Goal: Task Accomplishment & Management: Use online tool/utility

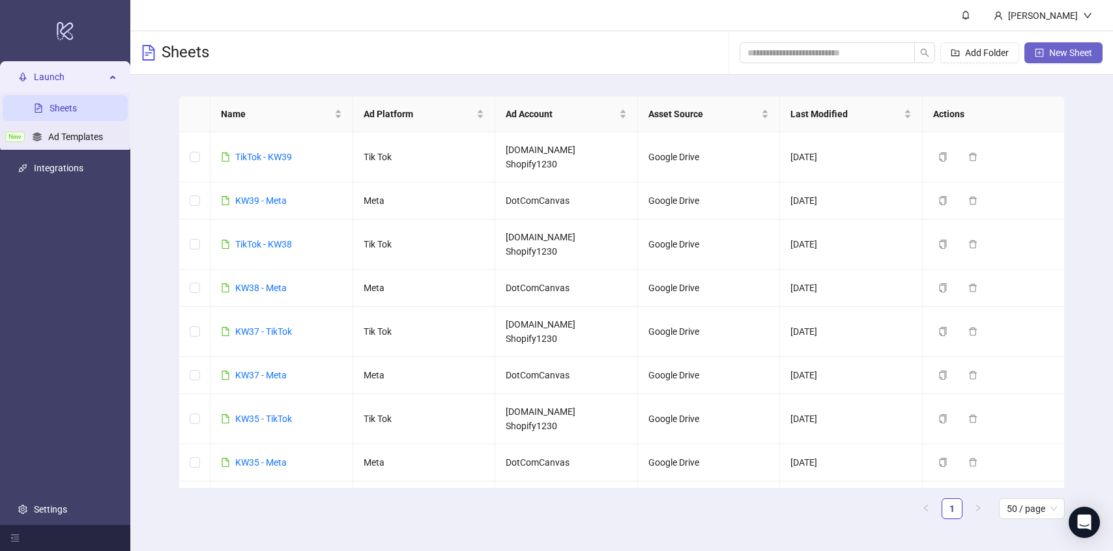
click at [1064, 53] on span "New Sheet" at bounding box center [1070, 53] width 43 height 10
click at [943, 205] on icon "copy" at bounding box center [942, 200] width 9 height 9
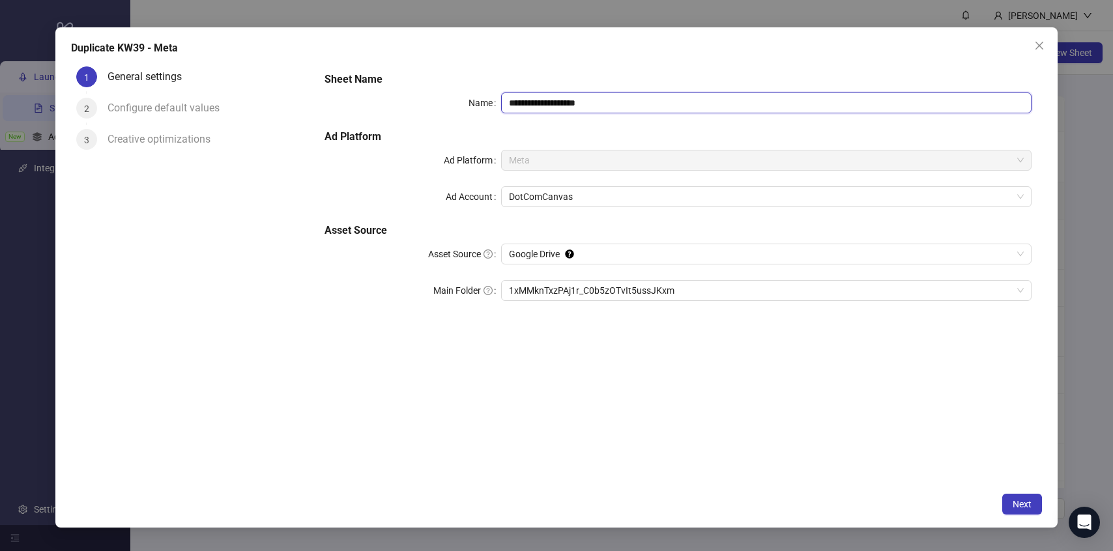
click at [532, 100] on input "**********" at bounding box center [766, 102] width 530 height 21
drag, startPoint x: 560, startPoint y: 104, endPoint x: 727, endPoint y: 100, distance: 167.4
click at [727, 100] on input "**********" at bounding box center [766, 102] width 530 height 21
click at [676, 283] on span "1xMMknTxzPAj1r_C0b5zOTvIt5ussJKxm" at bounding box center [766, 291] width 515 height 20
type input "**********"
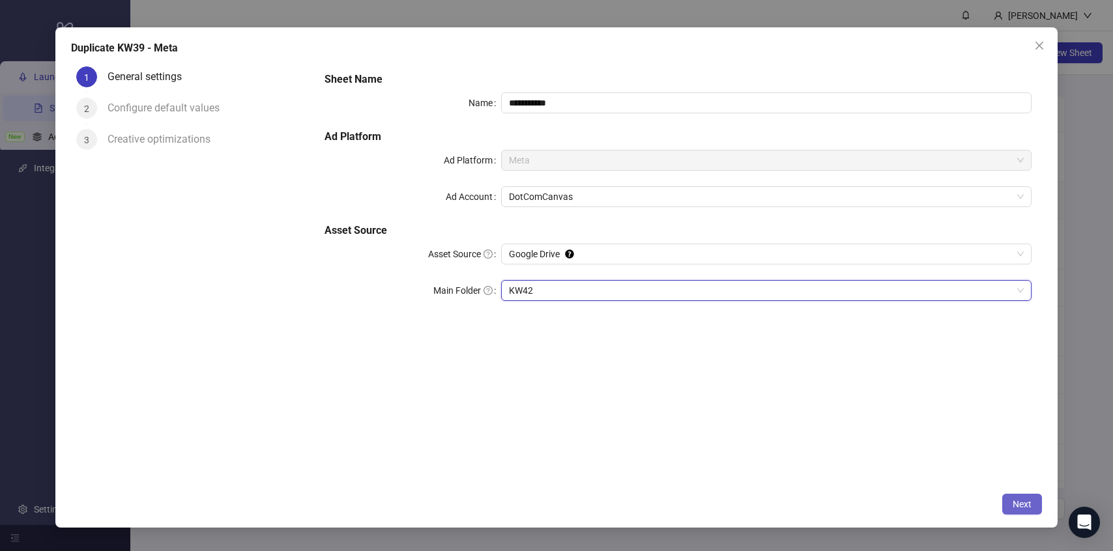
click at [1029, 512] on button "Next" at bounding box center [1022, 504] width 40 height 21
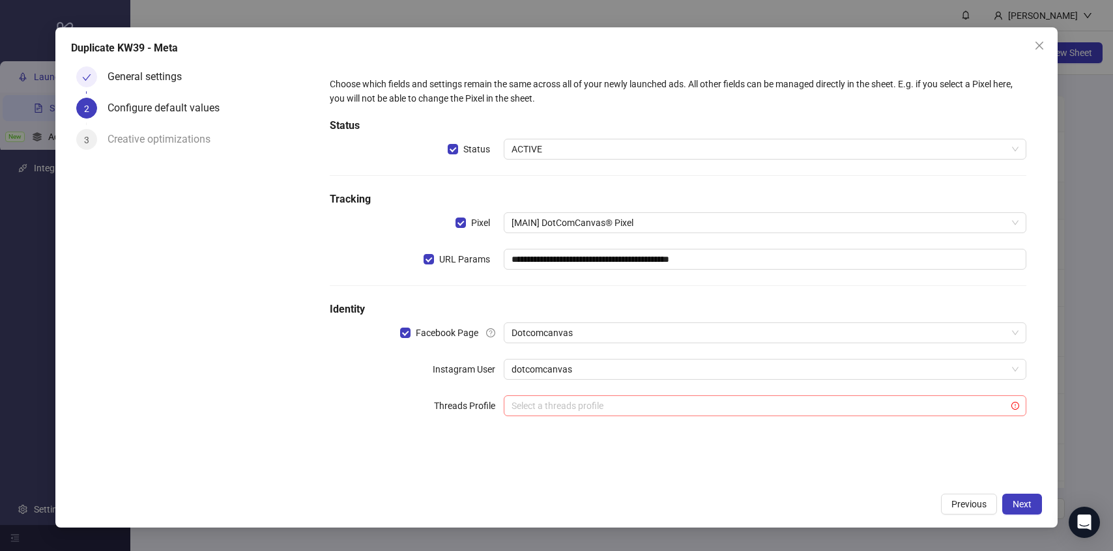
click at [559, 397] on input "search" at bounding box center [758, 406] width 495 height 20
click at [386, 391] on div "**********" at bounding box center [677, 254] width 707 height 365
click at [1021, 502] on span "Next" at bounding box center [1021, 504] width 19 height 10
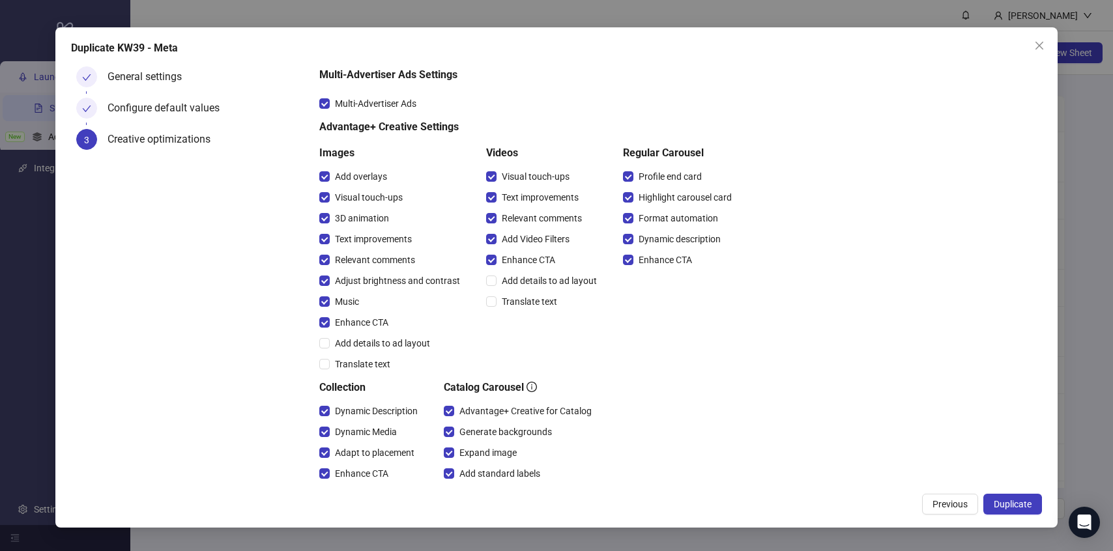
scroll to position [67, 0]
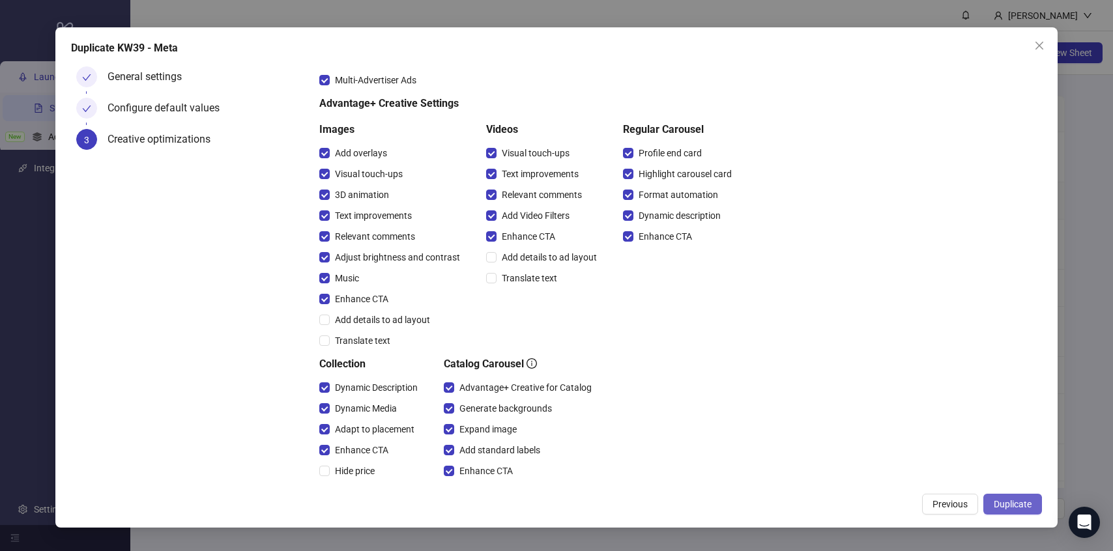
click at [1006, 504] on span "Duplicate" at bounding box center [1012, 504] width 38 height 10
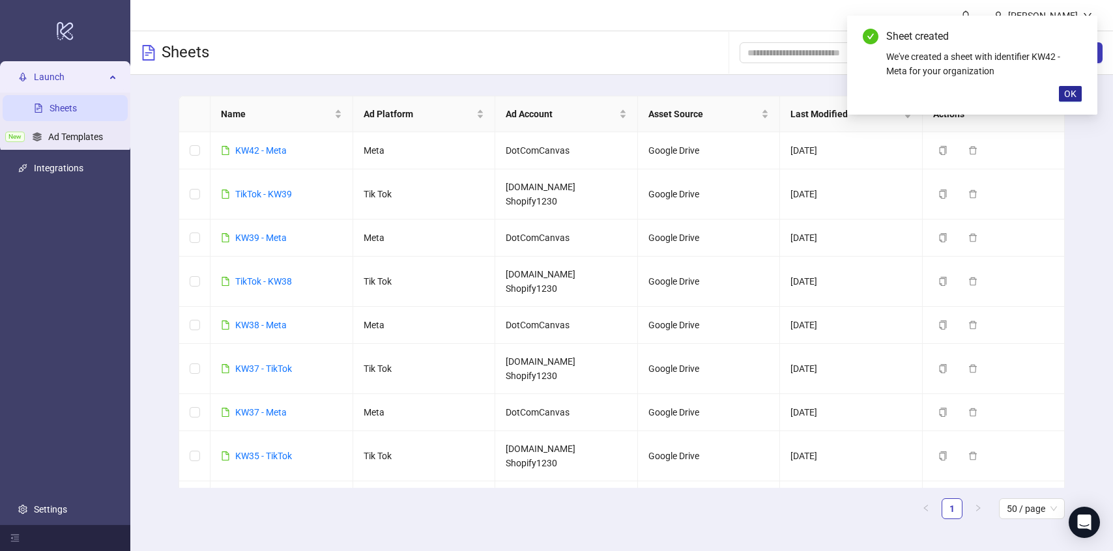
click at [1067, 92] on span "OK" at bounding box center [1070, 94] width 12 height 10
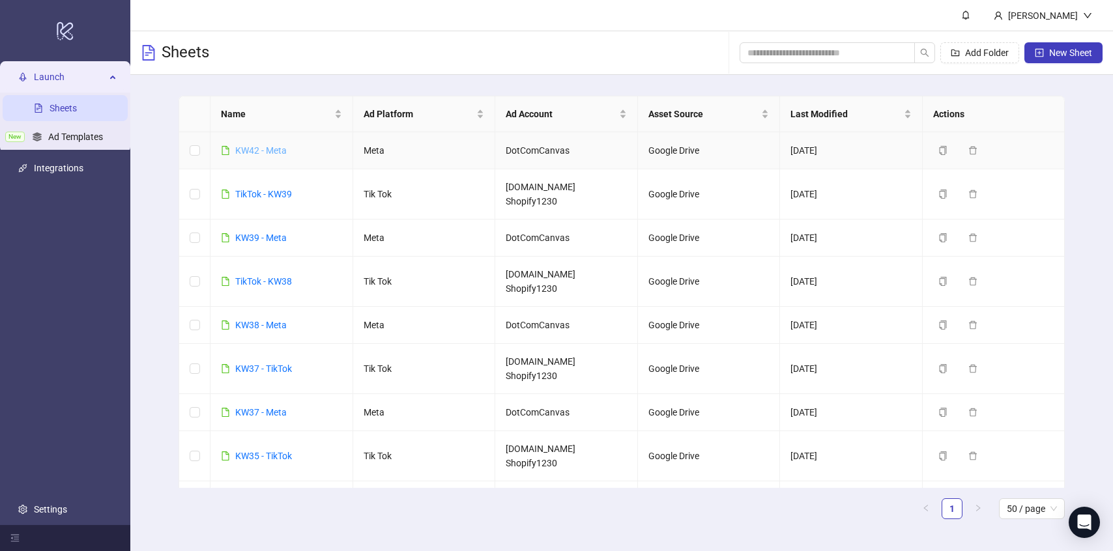
click at [271, 153] on link "KW42 - Meta" at bounding box center [260, 150] width 51 height 10
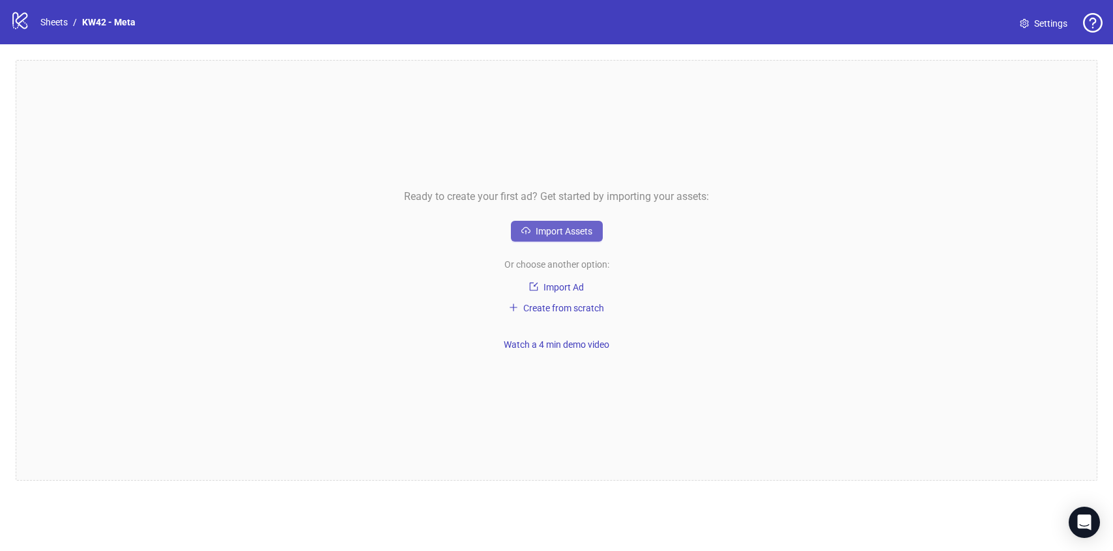
click at [569, 233] on span "Import Assets" at bounding box center [563, 231] width 57 height 10
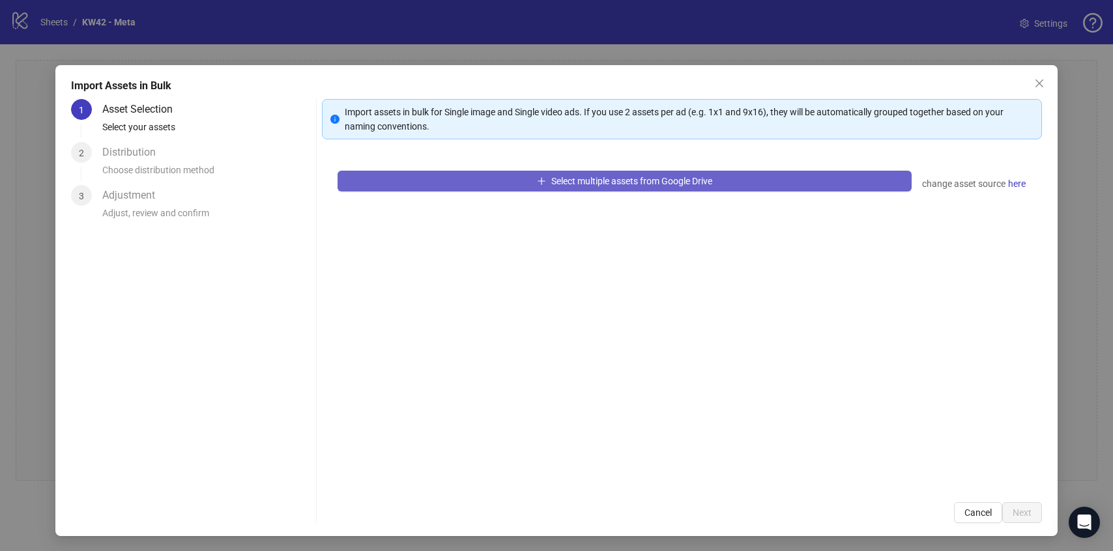
click at [719, 177] on button "Select multiple assets from Google Drive" at bounding box center [623, 181] width 573 height 21
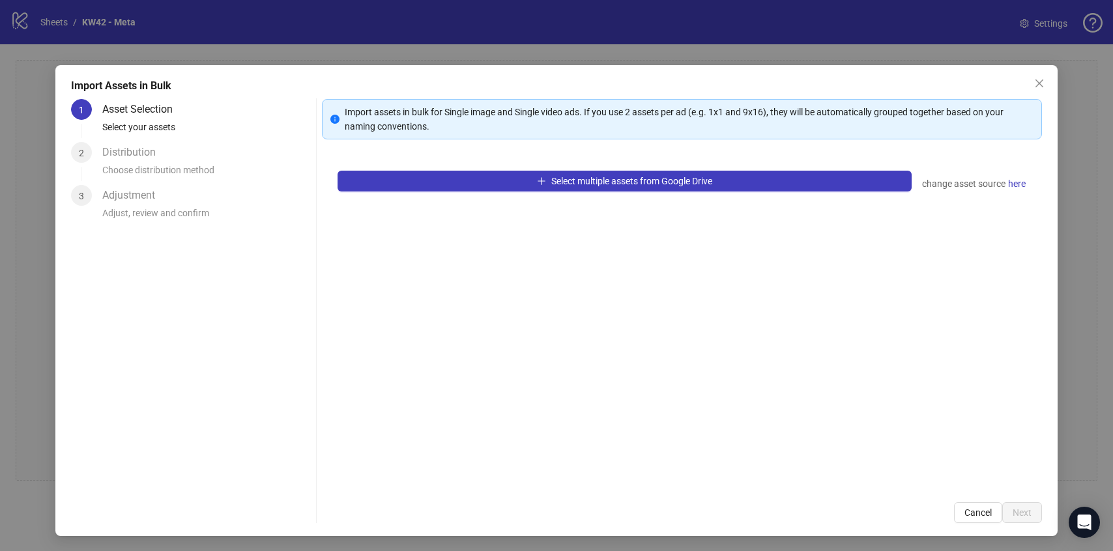
click at [1030, 78] on button "Close" at bounding box center [1038, 83] width 21 height 21
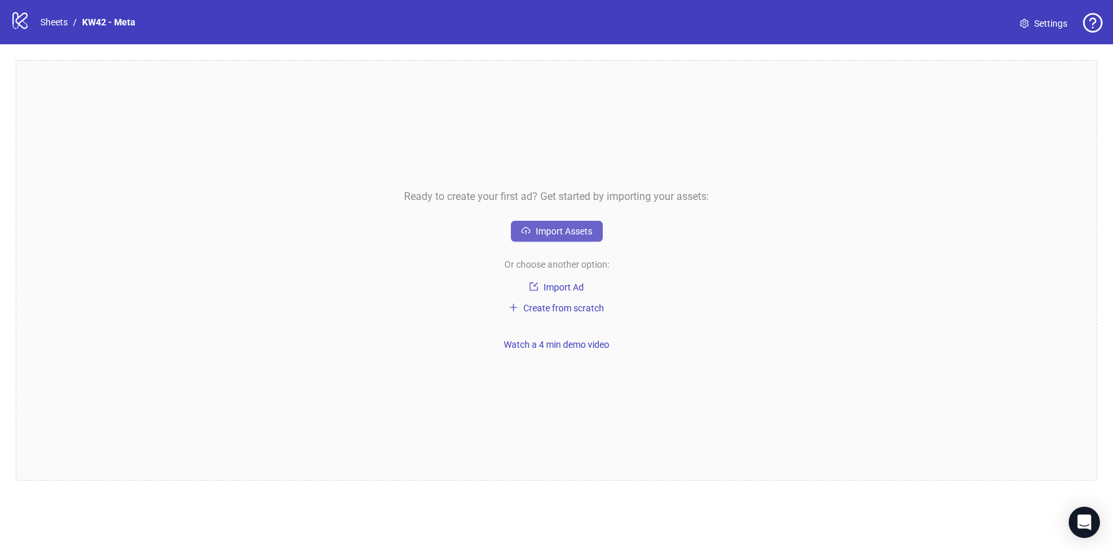
click at [560, 234] on span "Import Assets" at bounding box center [563, 231] width 57 height 10
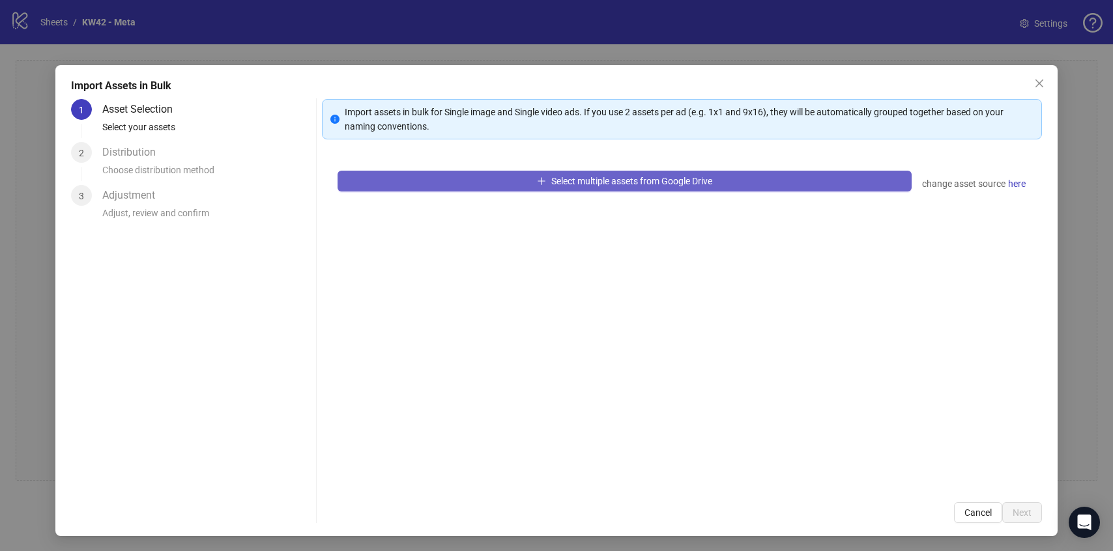
click at [748, 174] on button "Select multiple assets from Google Drive" at bounding box center [623, 181] width 573 height 21
drag, startPoint x: 526, startPoint y: 195, endPoint x: 527, endPoint y: 184, distance: 11.1
click at [526, 195] on div "Select multiple assets from Google Drive change asset source here" at bounding box center [681, 321] width 719 height 332
click at [527, 182] on button "Select multiple assets from Google Drive" at bounding box center [623, 181] width 573 height 21
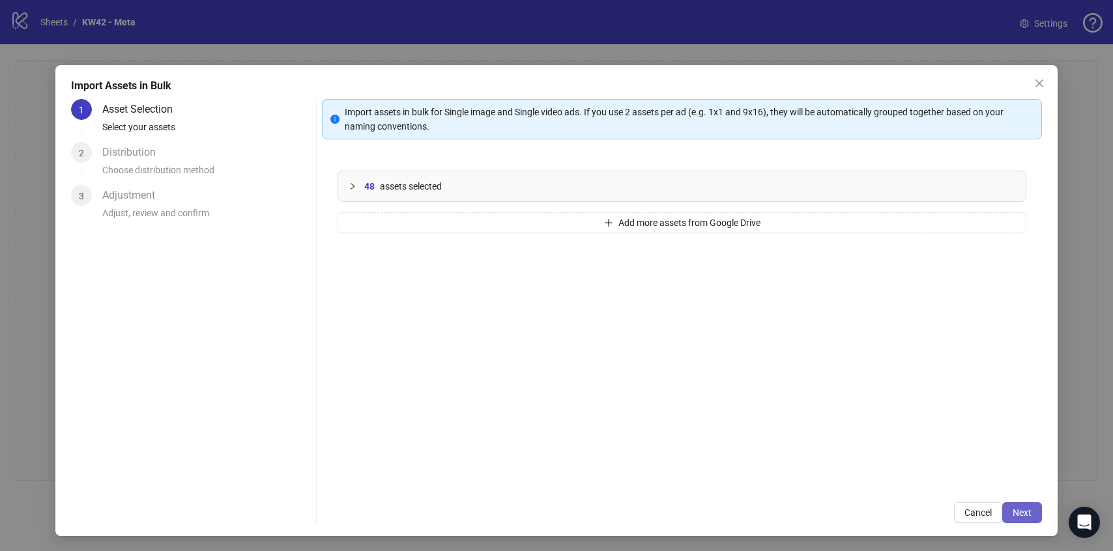
click at [1011, 509] on button "Next" at bounding box center [1022, 512] width 40 height 21
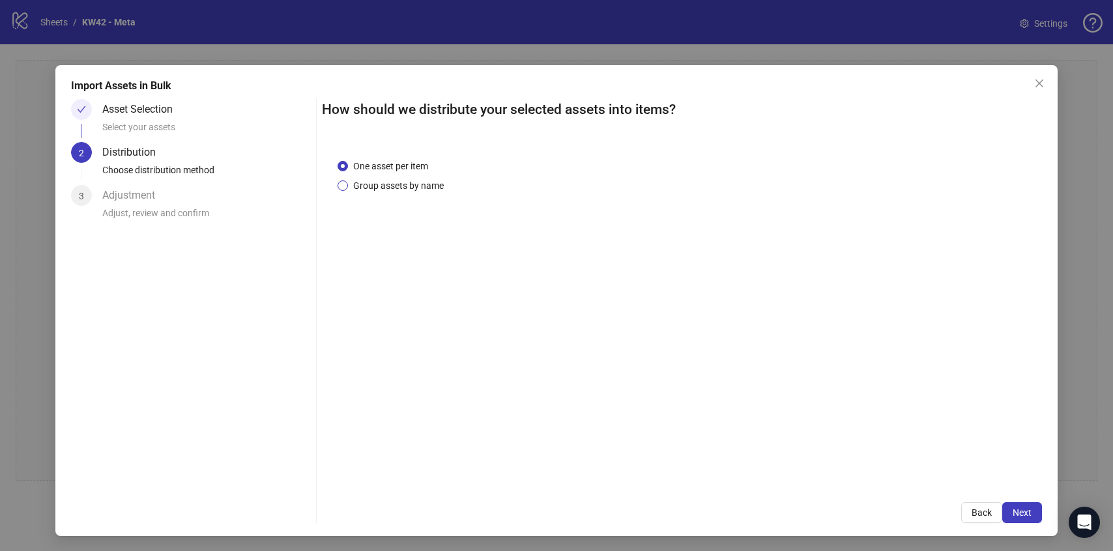
click at [432, 184] on span "Group assets by name" at bounding box center [398, 185] width 101 height 14
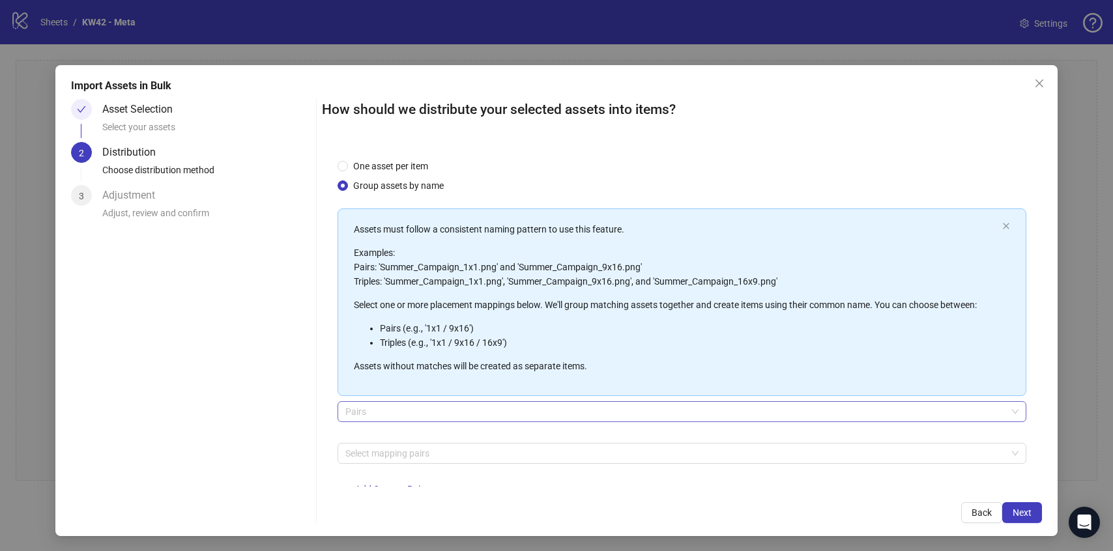
click at [489, 405] on span "Pairs" at bounding box center [681, 412] width 672 height 20
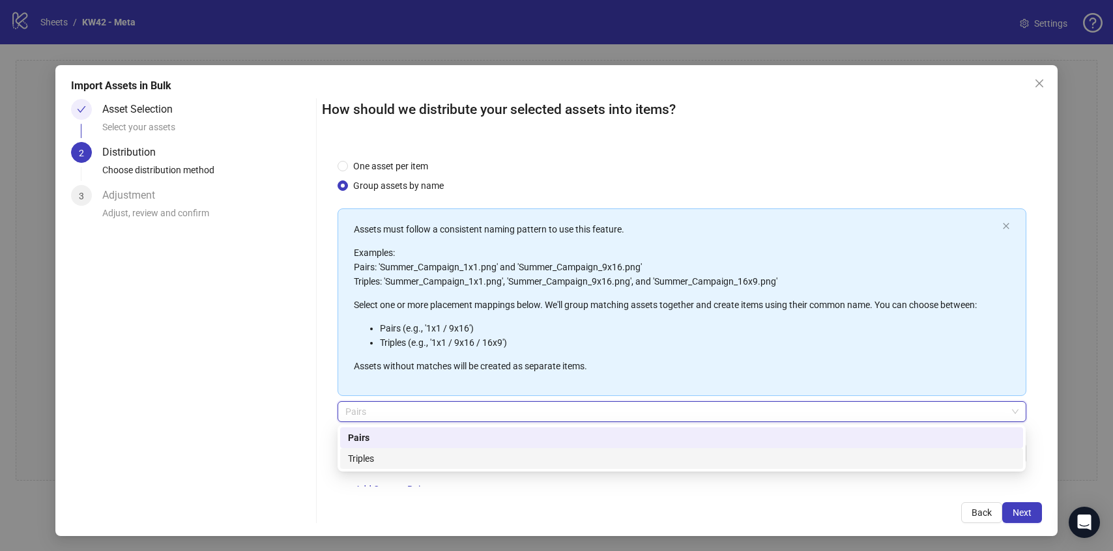
click at [431, 455] on div "Triples" at bounding box center [681, 458] width 667 height 14
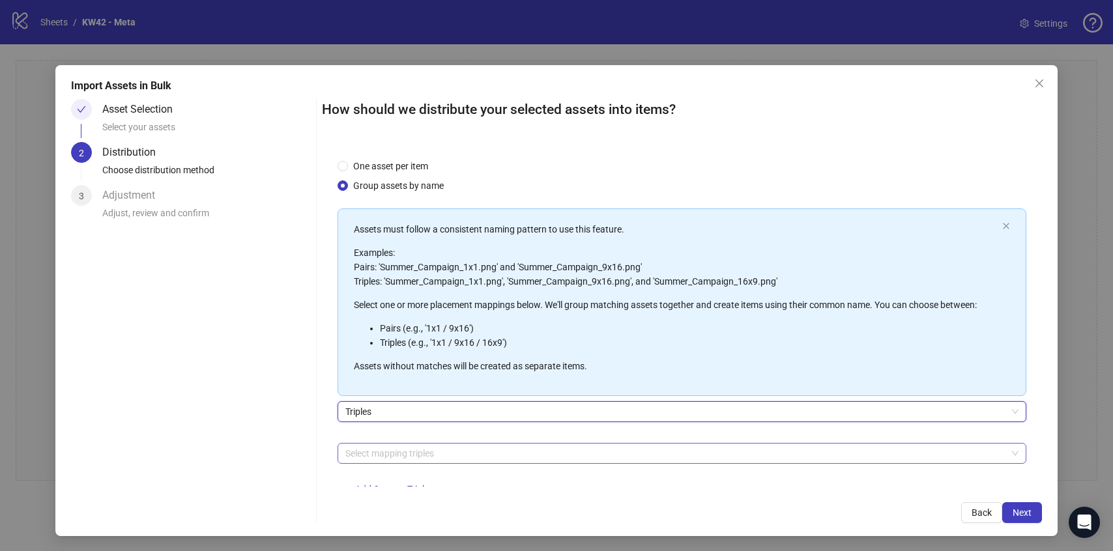
scroll to position [39, 0]
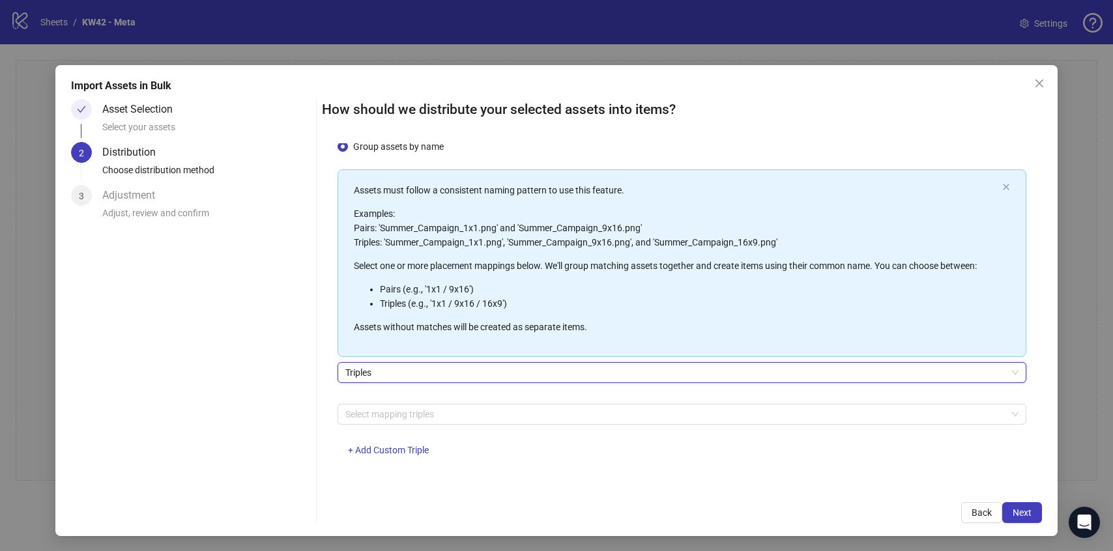
click at [391, 400] on div "Assets must follow a consistent naming pattern to use this feature. Examples: P…" at bounding box center [681, 320] width 688 height 302
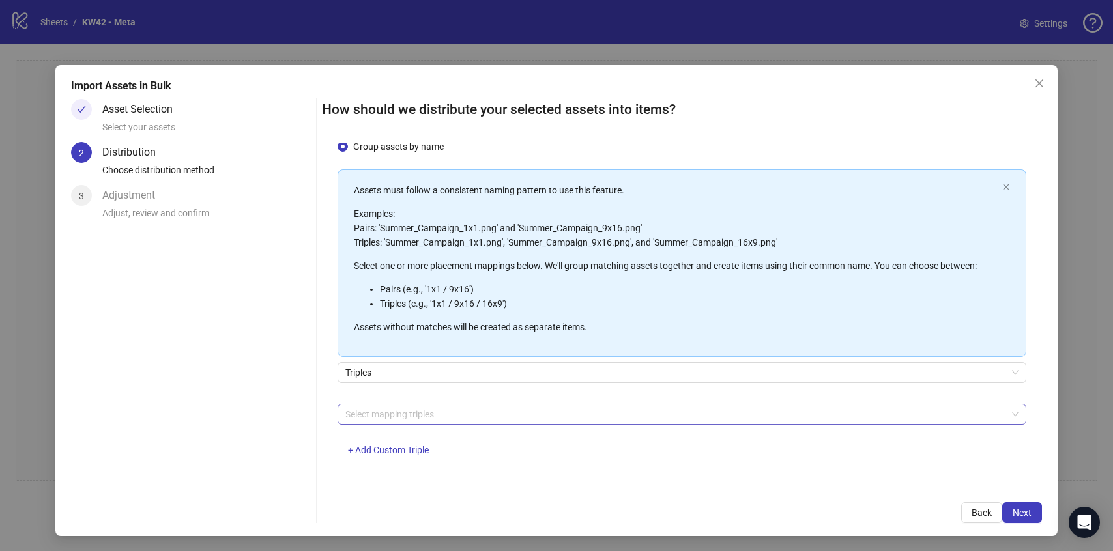
click at [388, 417] on div at bounding box center [674, 414] width 669 height 18
click at [412, 416] on div at bounding box center [674, 414] width 669 height 18
click at [404, 446] on span "+ Add Custom Triple" at bounding box center [388, 450] width 81 height 10
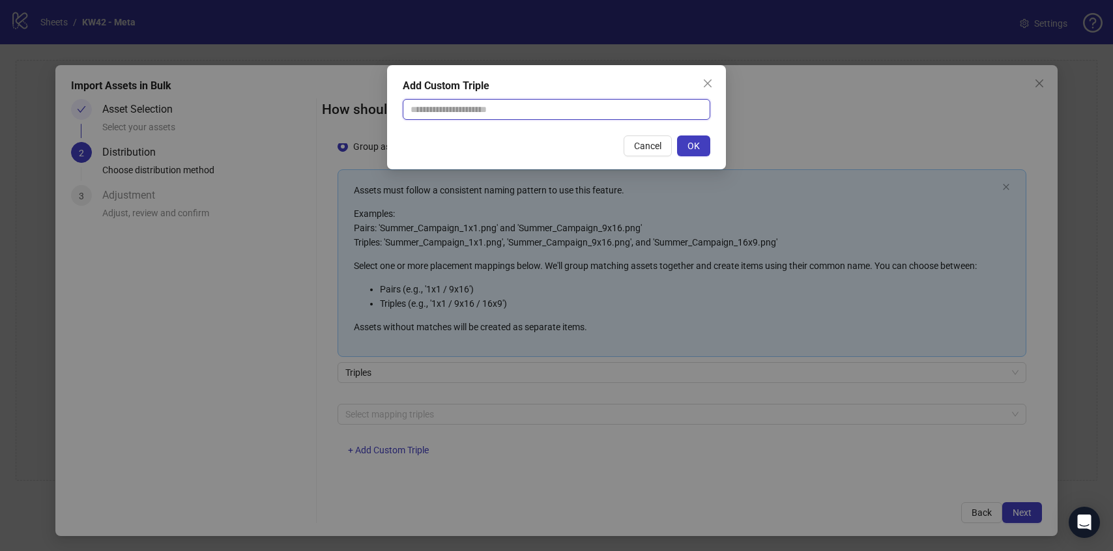
click at [518, 119] on input "text" at bounding box center [556, 109] width 307 height 21
click at [517, 111] on input "text" at bounding box center [556, 109] width 307 height 21
type input "**********"
click at [702, 153] on button "OK" at bounding box center [693, 145] width 33 height 21
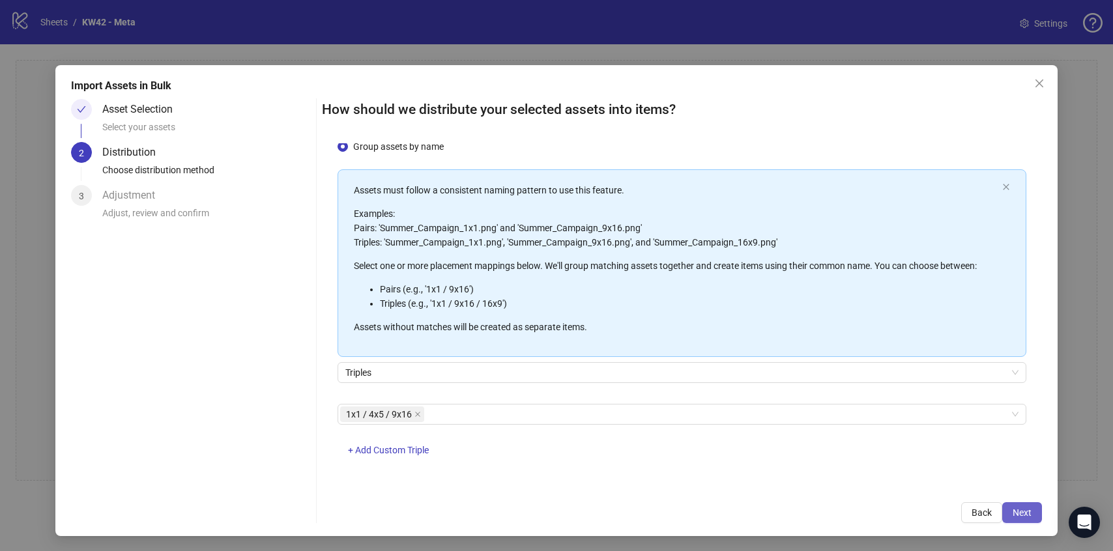
click at [1031, 510] on button "Next" at bounding box center [1022, 512] width 40 height 21
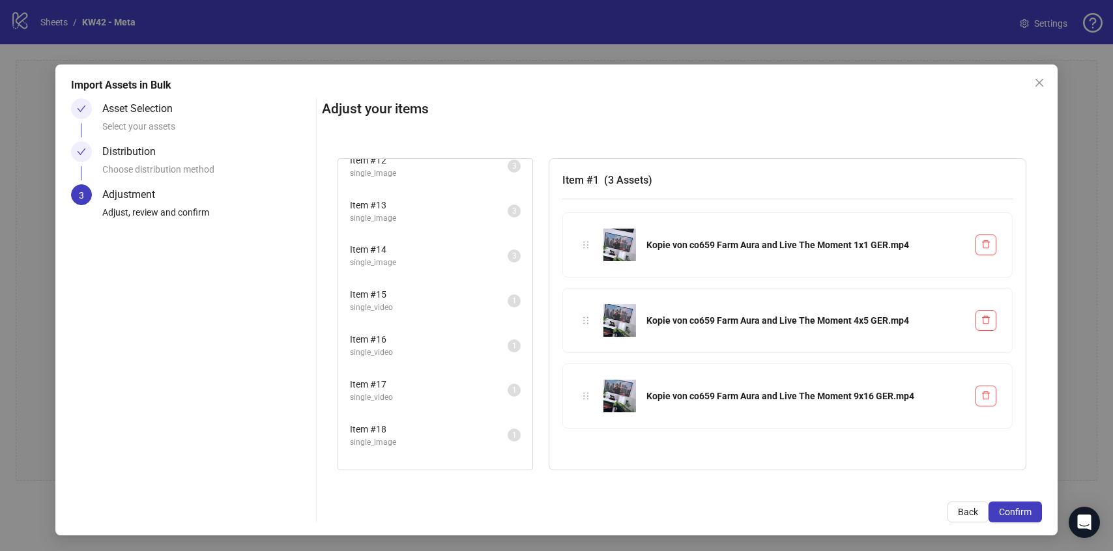
scroll to position [586, 0]
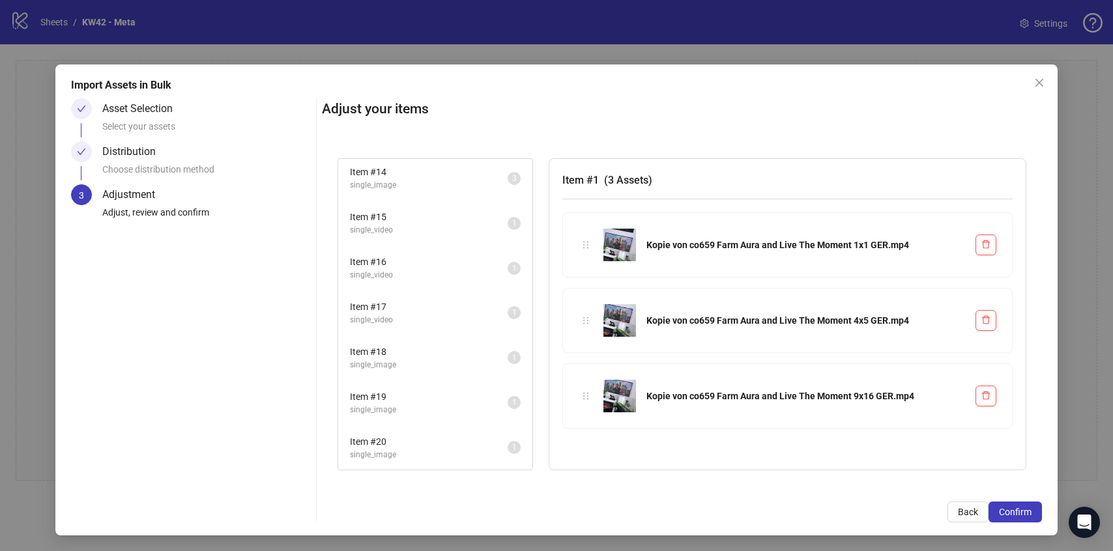
click at [379, 438] on span "Item # 20" at bounding box center [429, 441] width 158 height 14
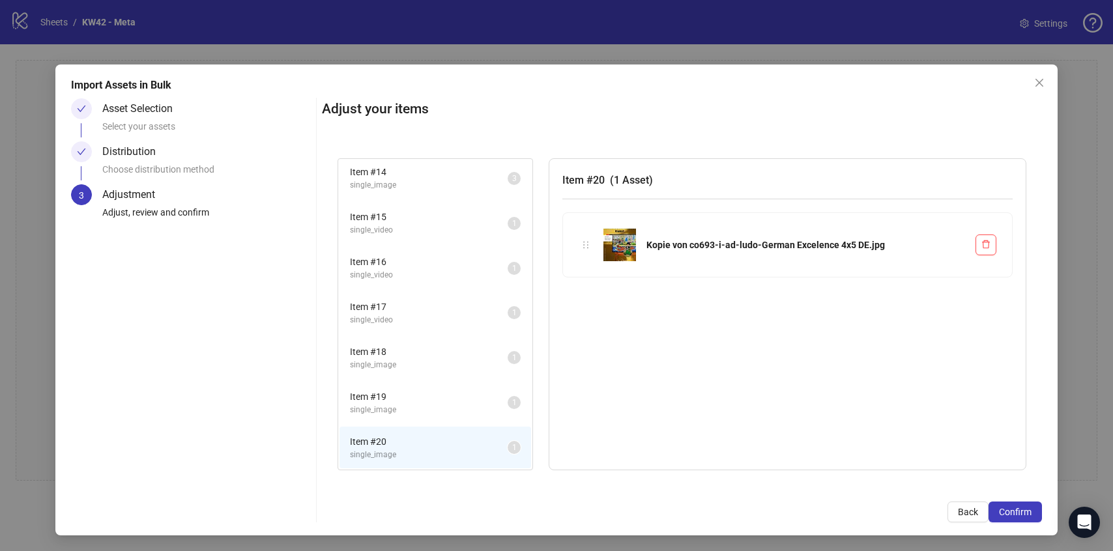
click at [425, 385] on li "Item # 19 single_image 1" at bounding box center [434, 403] width 191 height 42
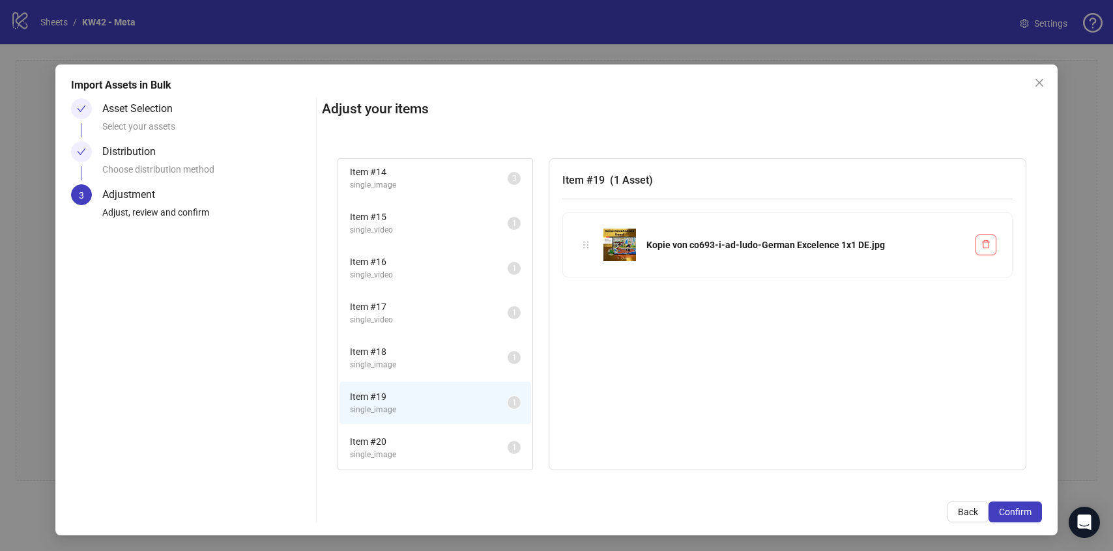
click at [423, 348] on span "Item # 18" at bounding box center [429, 352] width 158 height 14
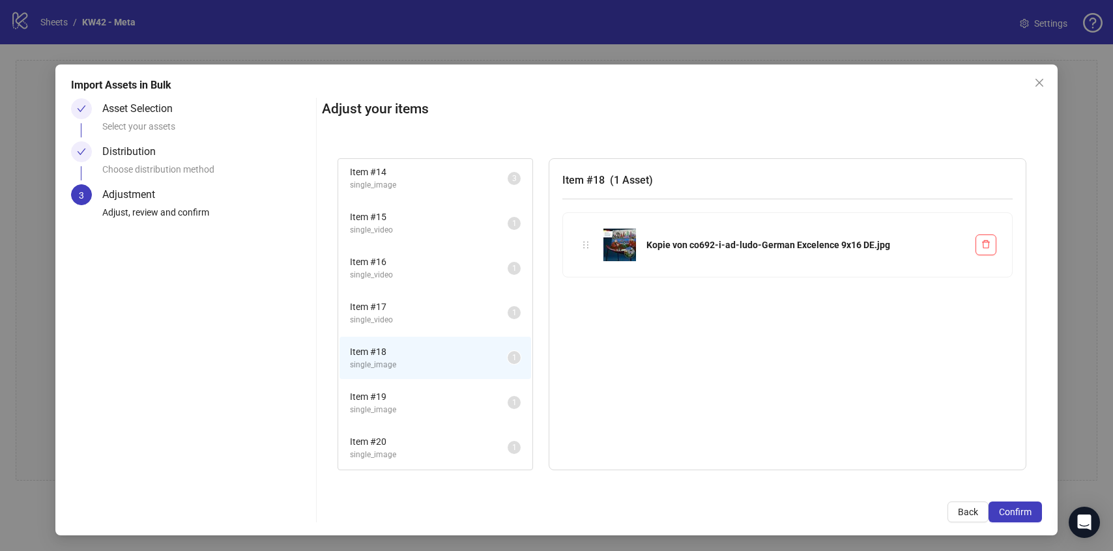
click at [426, 298] on li "Item # 17 single_video 1" at bounding box center [434, 313] width 191 height 42
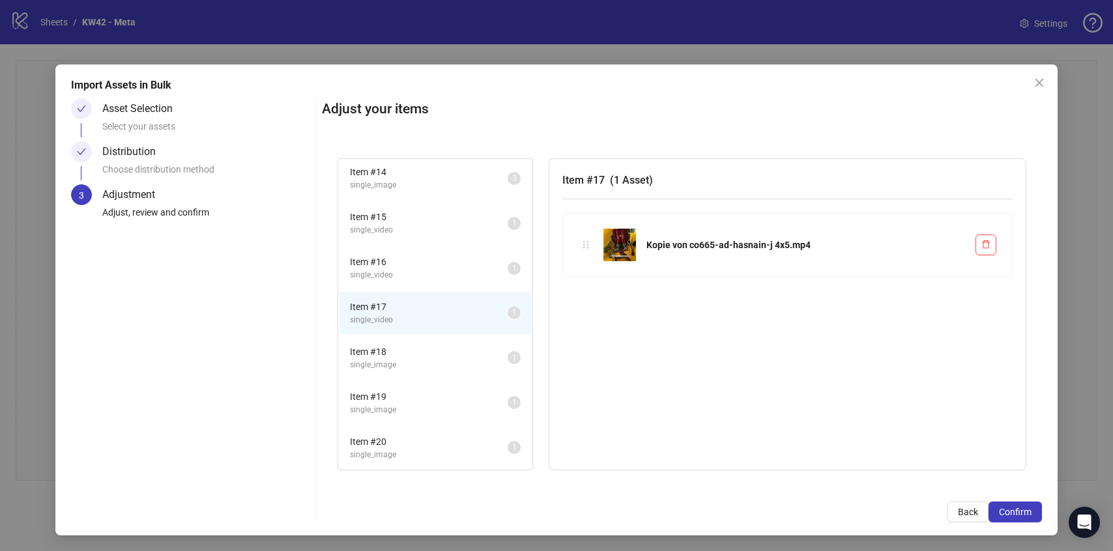
click at [433, 258] on span "Item # 16" at bounding box center [429, 262] width 158 height 14
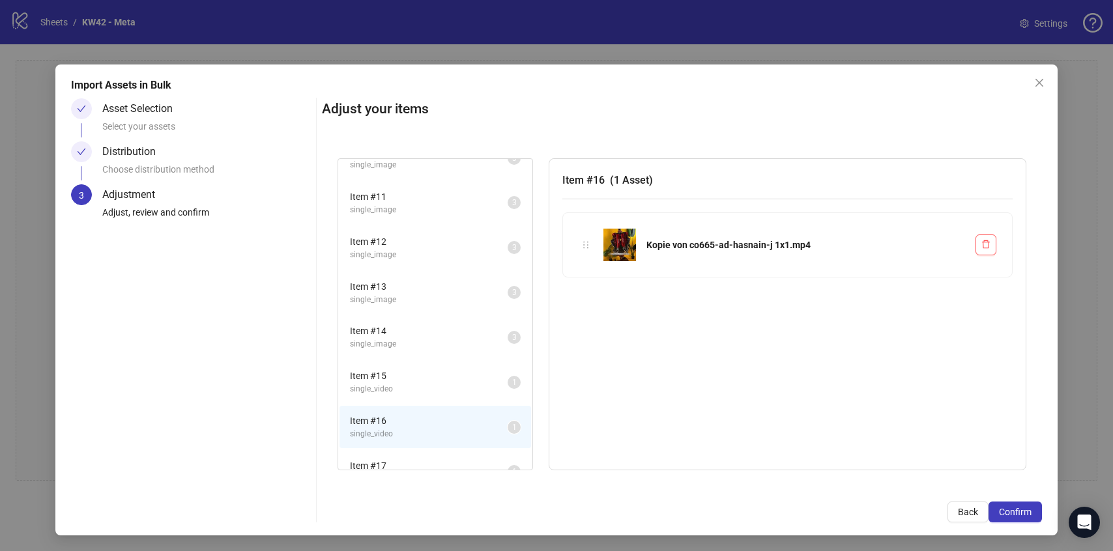
scroll to position [427, 0]
click at [427, 244] on span "Item # 12" at bounding box center [429, 241] width 158 height 14
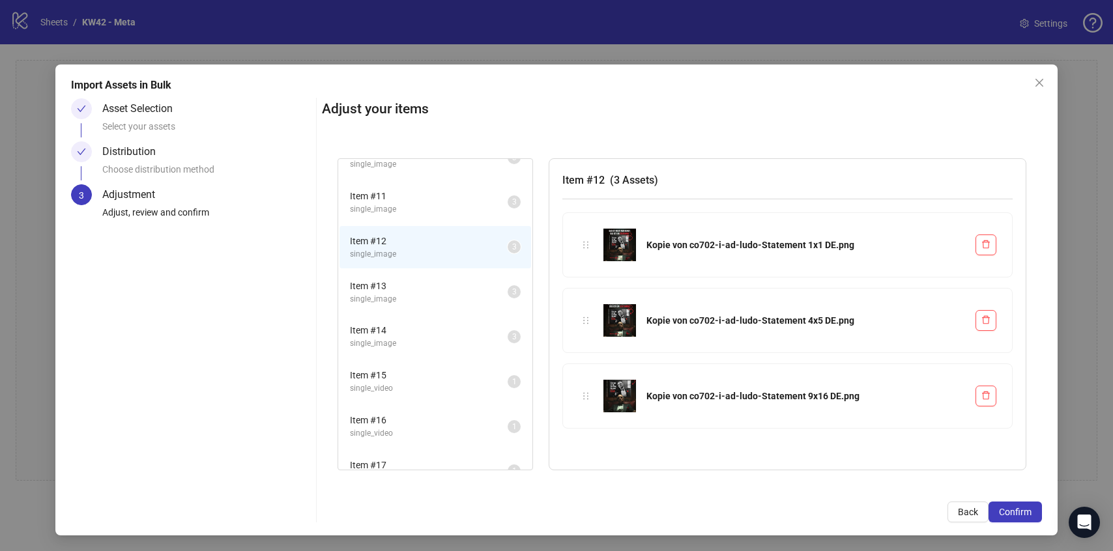
click at [414, 293] on span "single_image" at bounding box center [429, 299] width 158 height 12
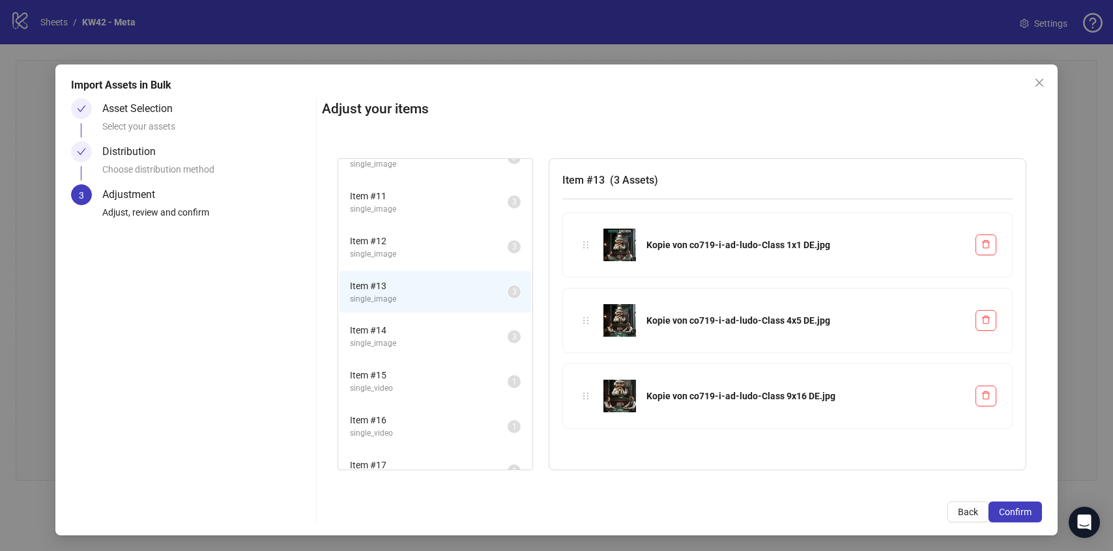
click at [409, 325] on span "Item # 14" at bounding box center [429, 330] width 158 height 14
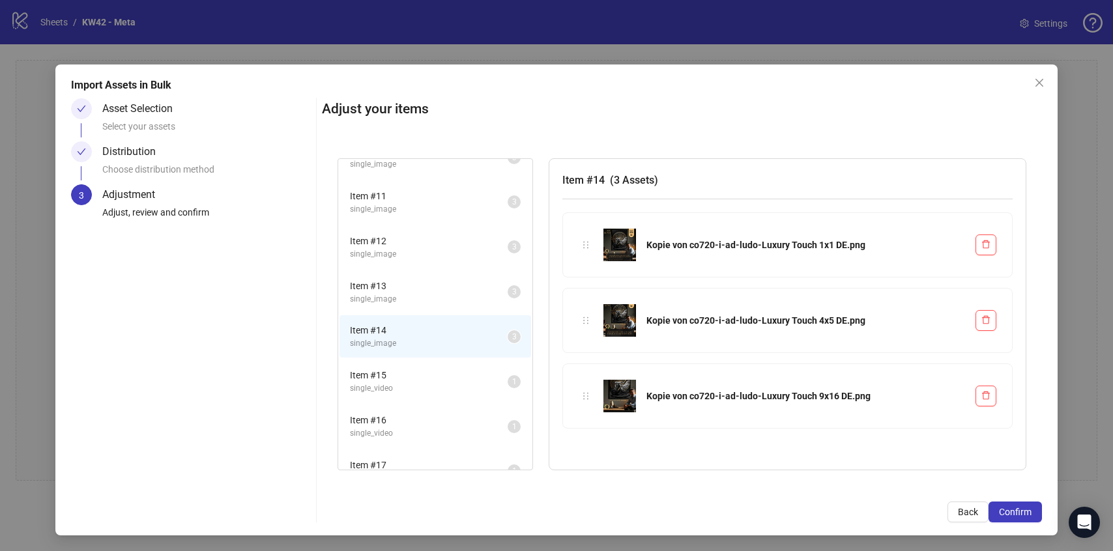
click at [425, 371] on span "Item # 15" at bounding box center [429, 375] width 158 height 14
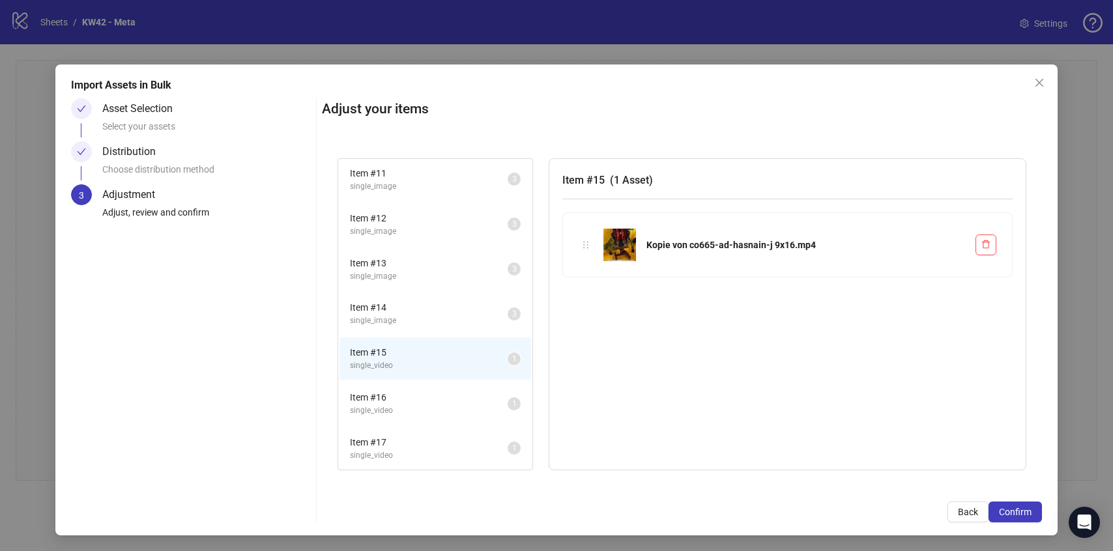
scroll to position [586, 0]
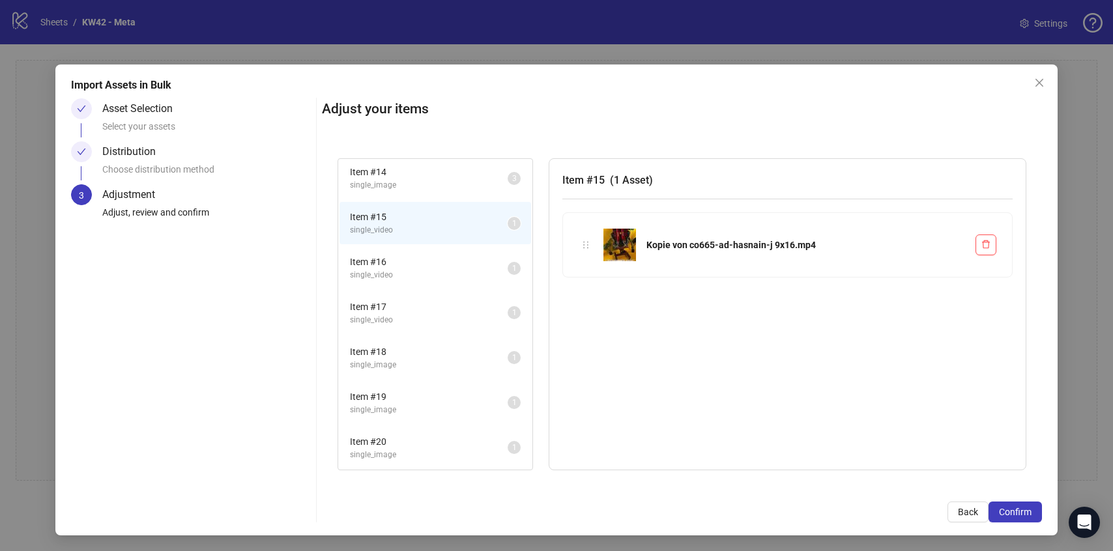
click at [414, 227] on span "single_video" at bounding box center [429, 230] width 158 height 12
click at [413, 270] on span "single_video" at bounding box center [429, 275] width 158 height 12
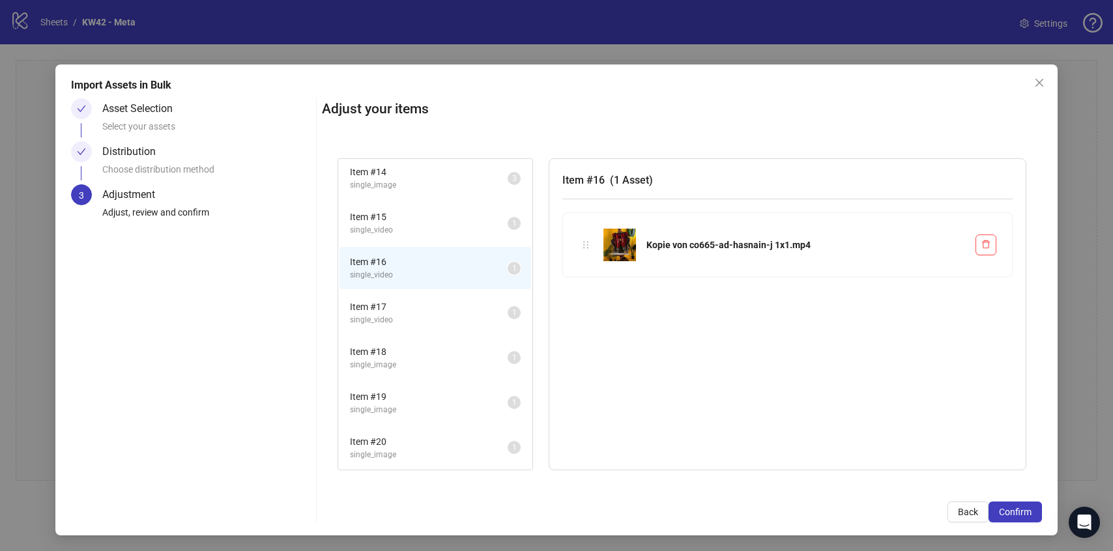
click at [412, 296] on li "Item # 17 single_video 1" at bounding box center [434, 313] width 191 height 42
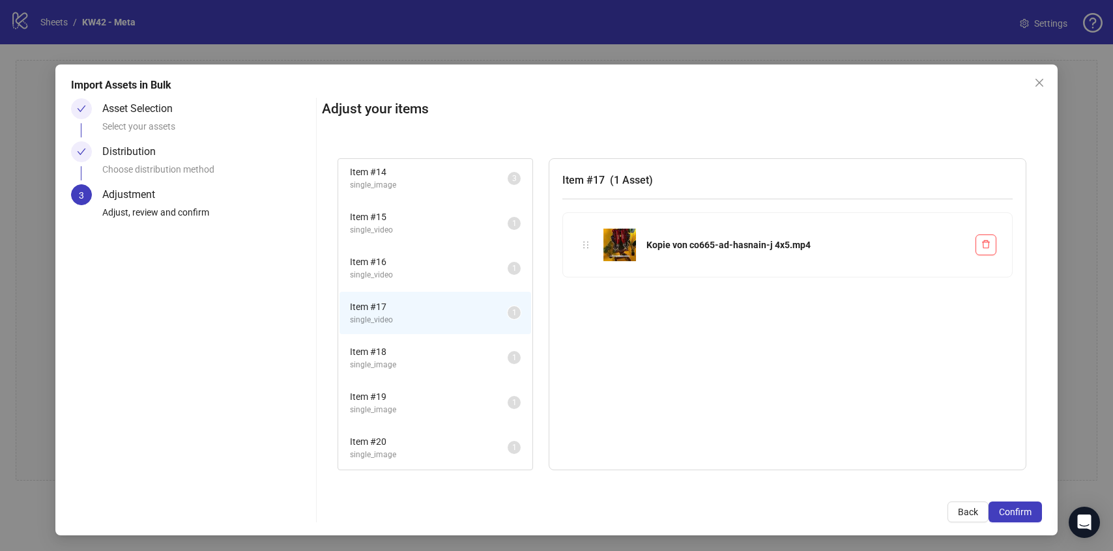
click at [403, 317] on span "single_video" at bounding box center [429, 320] width 158 height 12
click at [401, 332] on li "Item # 17 single_video 1" at bounding box center [434, 313] width 191 height 42
click at [403, 360] on span "single_image" at bounding box center [429, 365] width 158 height 12
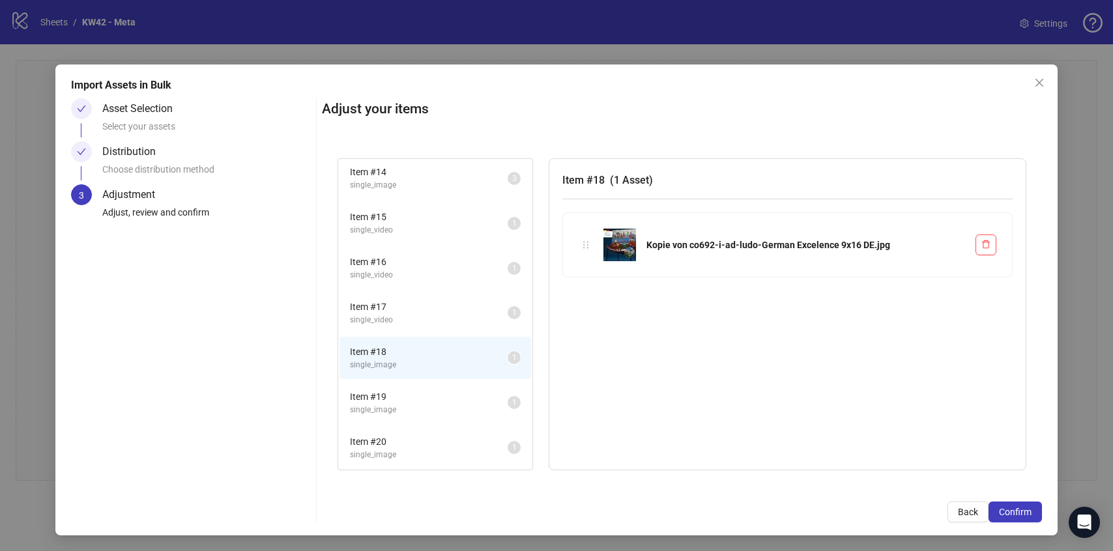
click at [393, 401] on span "Item # 19" at bounding box center [429, 397] width 158 height 14
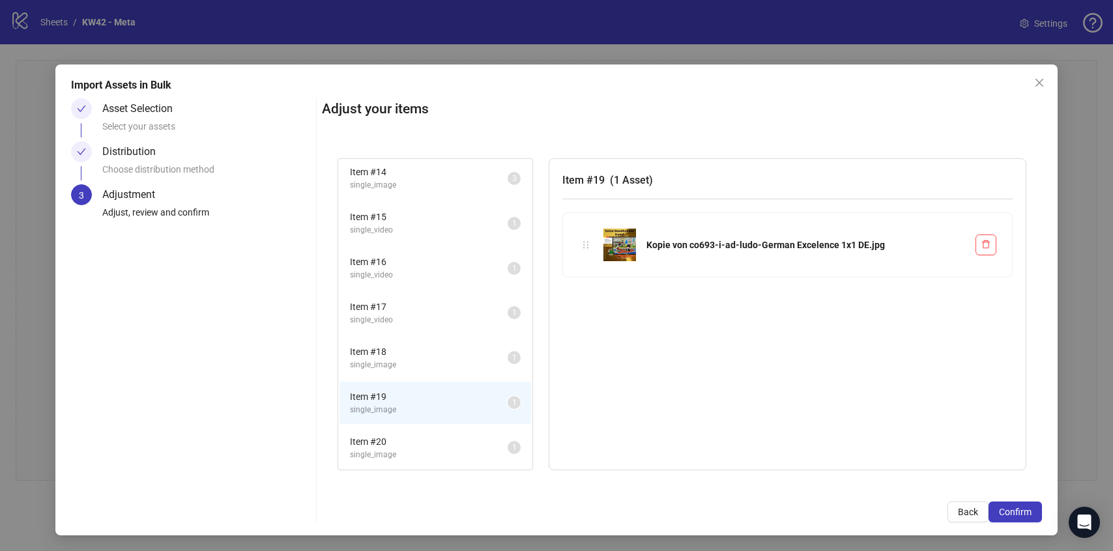
click at [400, 443] on span "Item # 20" at bounding box center [429, 441] width 158 height 14
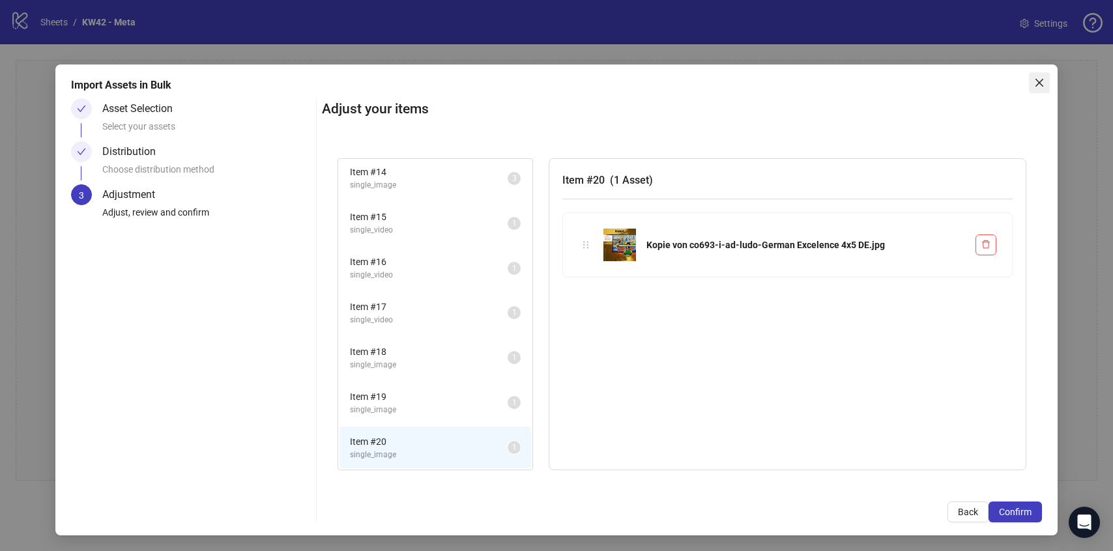
click at [1040, 80] on icon "close" at bounding box center [1039, 83] width 10 height 10
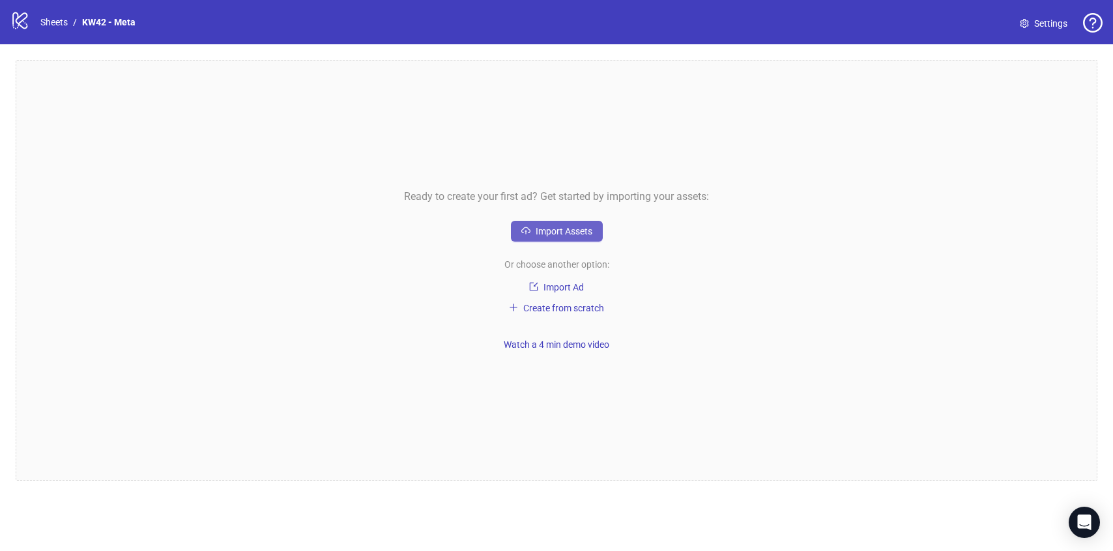
click at [588, 235] on span "Import Assets" at bounding box center [563, 231] width 57 height 10
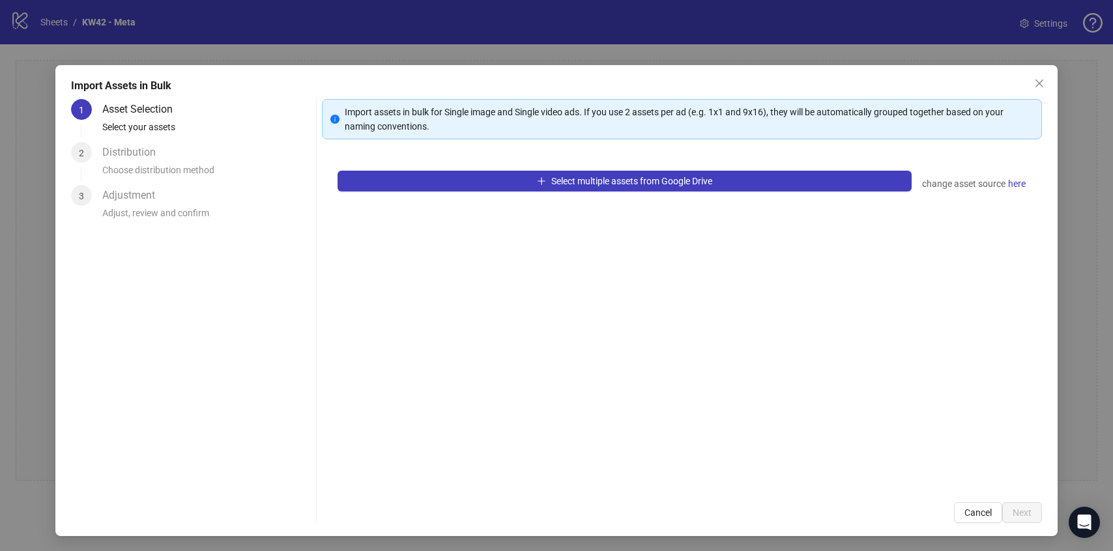
click at [441, 167] on div "Select multiple assets from Google Drive change asset source here" at bounding box center [681, 321] width 719 height 332
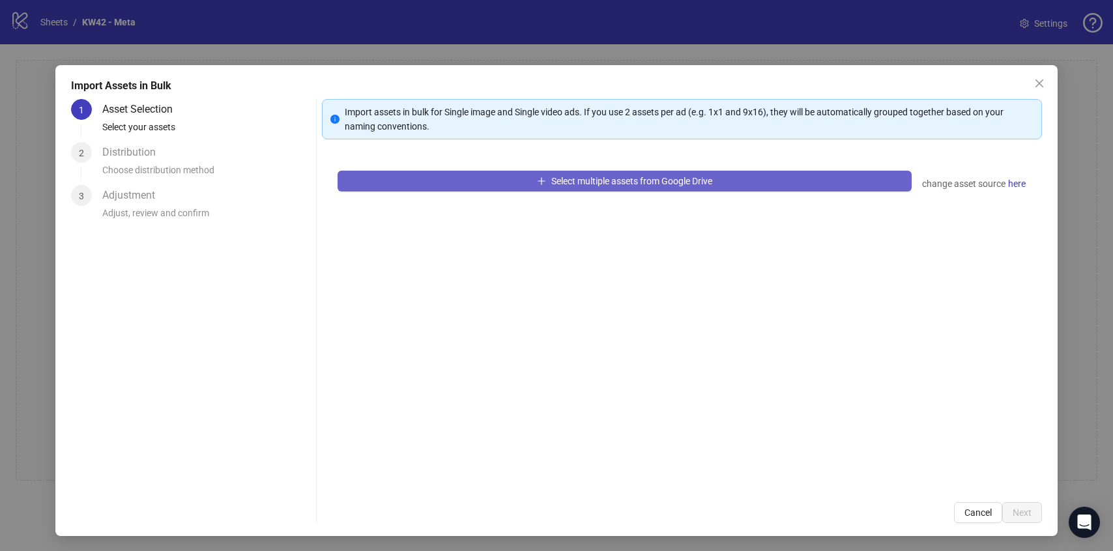
click at [440, 178] on button "Select multiple assets from Google Drive" at bounding box center [623, 181] width 573 height 21
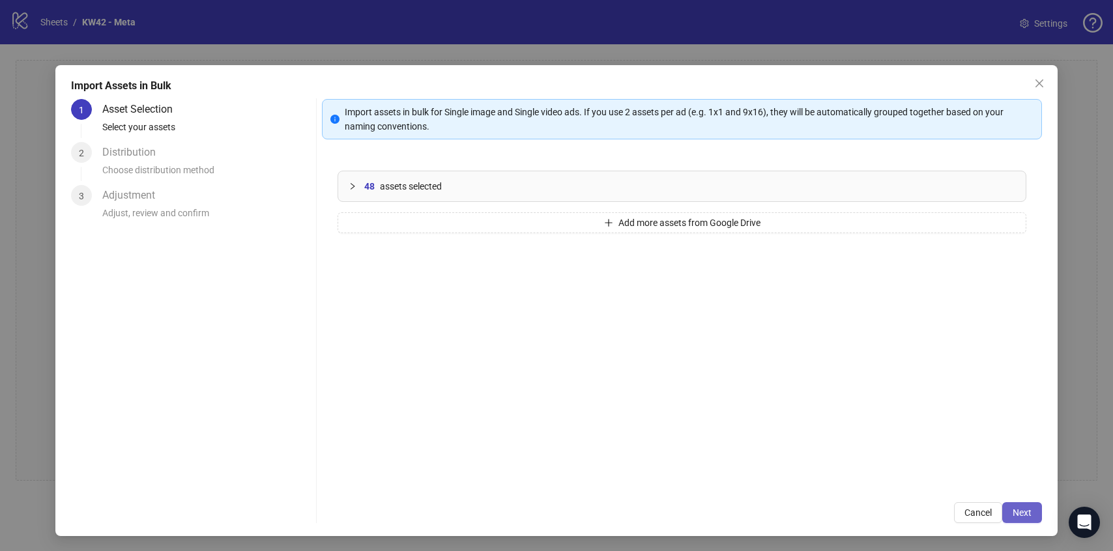
click at [1008, 514] on button "Next" at bounding box center [1022, 512] width 40 height 21
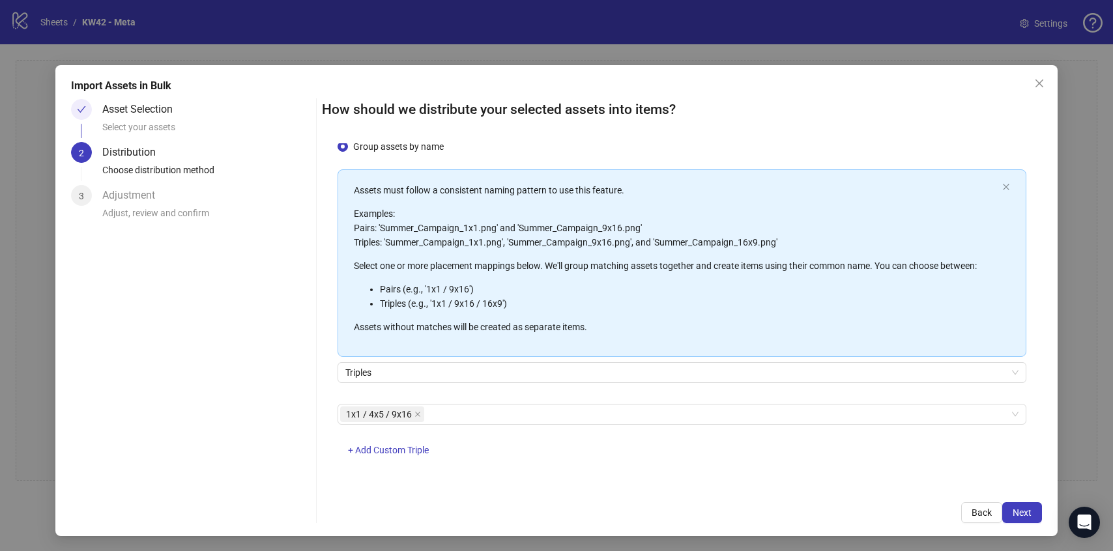
scroll to position [1, 0]
click at [1006, 509] on button "Next" at bounding box center [1022, 512] width 40 height 21
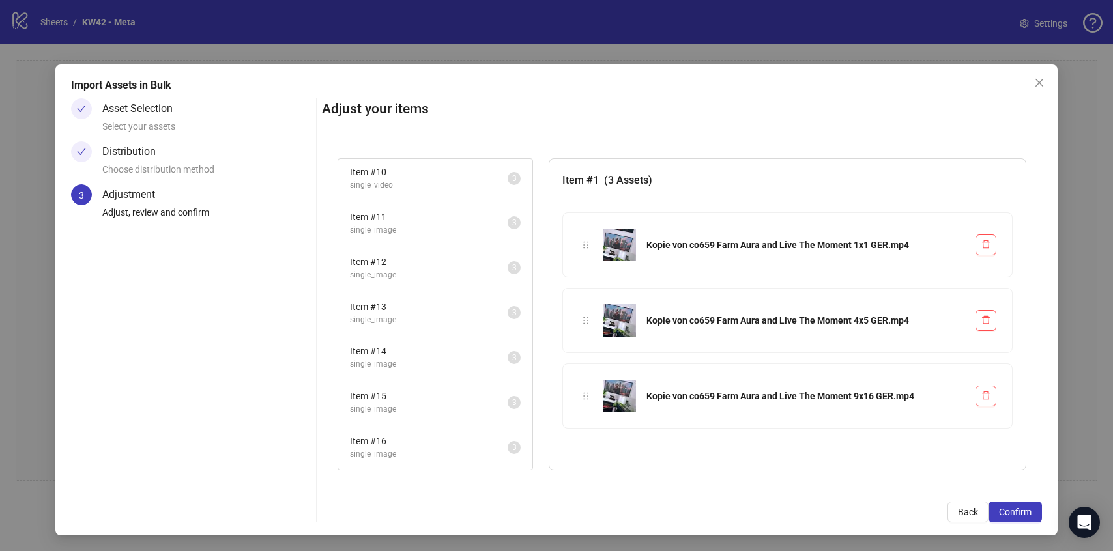
click at [442, 451] on span "single_image" at bounding box center [429, 454] width 158 height 12
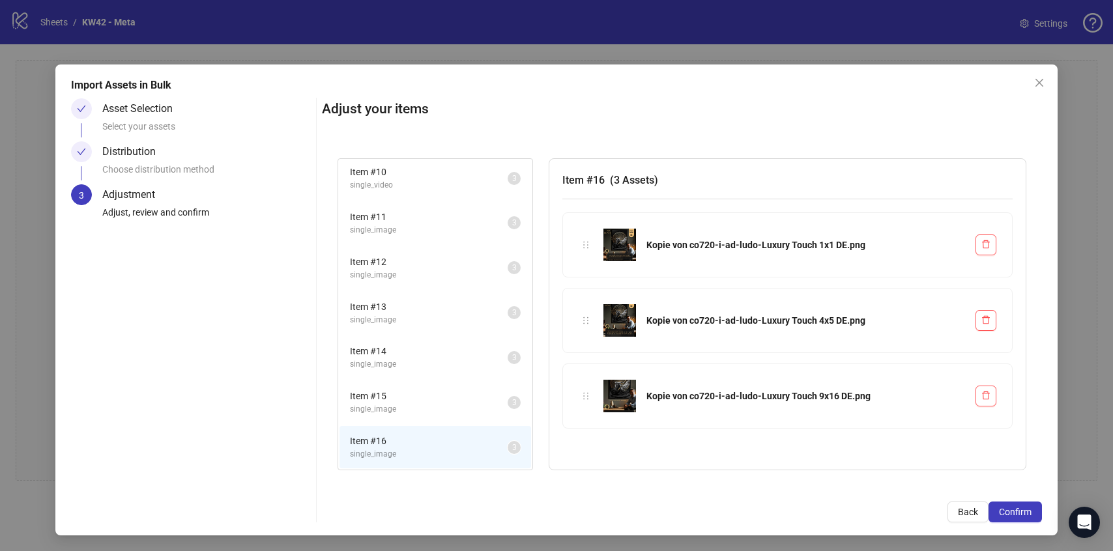
scroll to position [402, 0]
click at [429, 405] on span "Item # 15" at bounding box center [429, 400] width 158 height 14
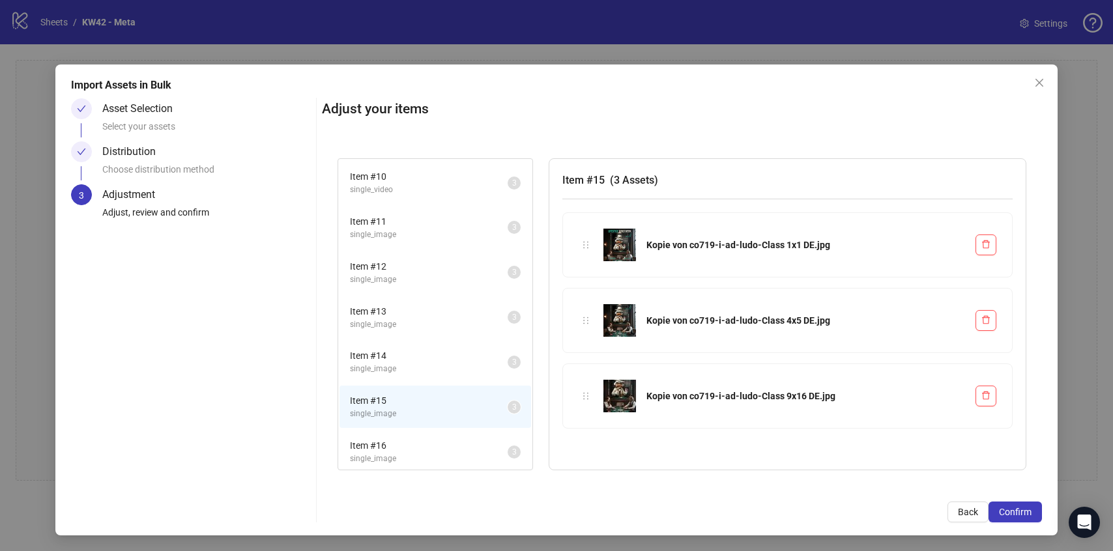
click at [416, 355] on span "Item # 14" at bounding box center [429, 355] width 158 height 14
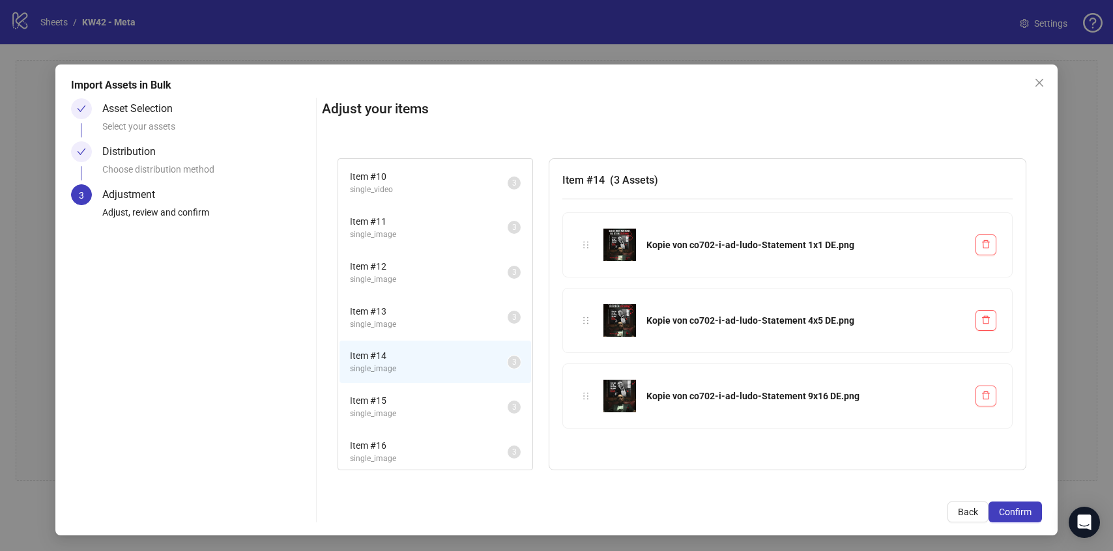
click at [424, 450] on span "Item # 16" at bounding box center [429, 445] width 158 height 14
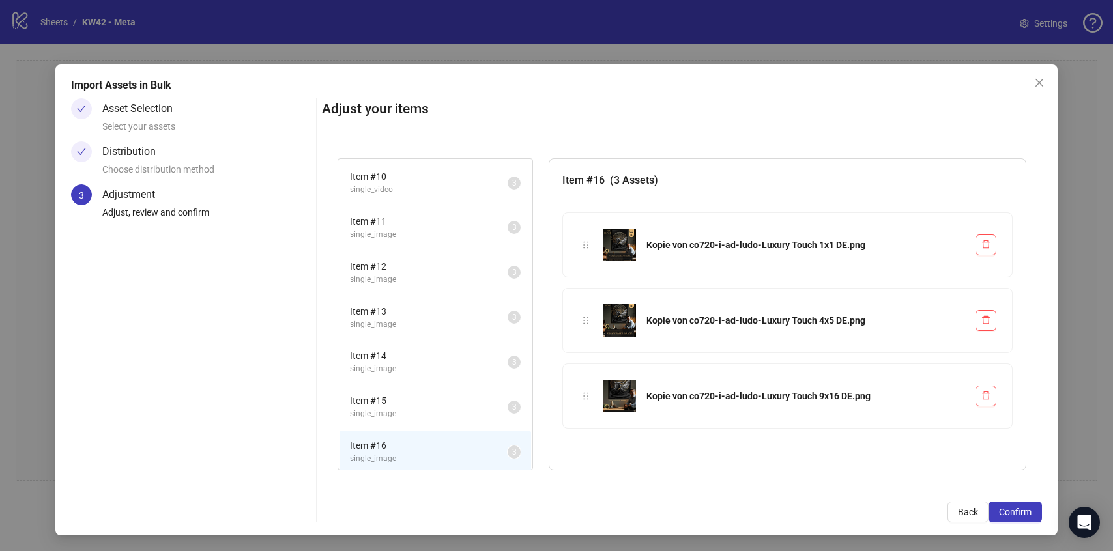
scroll to position [406, 0]
click at [1000, 509] on span "Confirm" at bounding box center [1015, 512] width 33 height 10
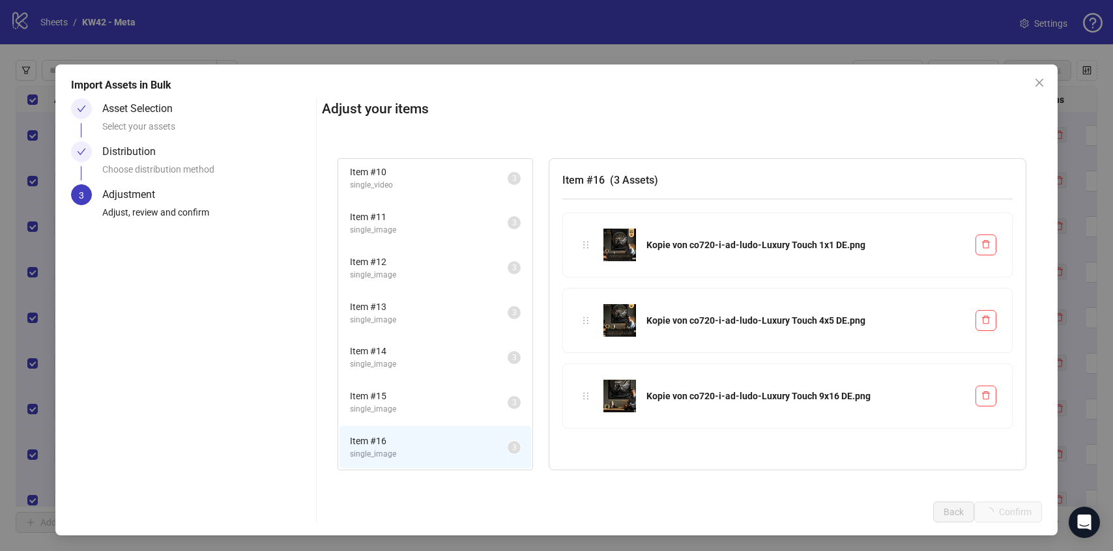
scroll to position [0, 0]
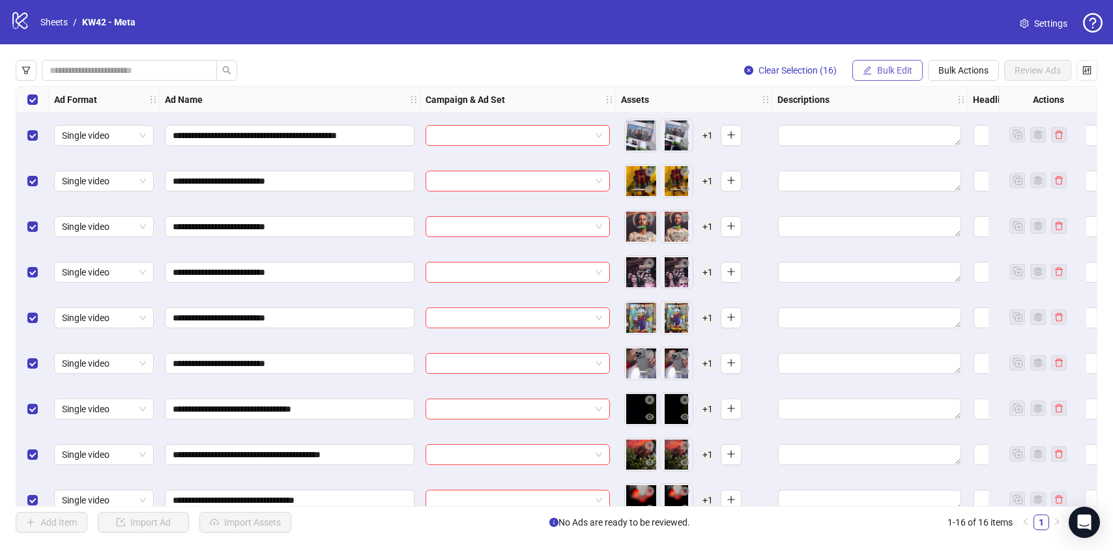
click at [890, 67] on span "Bulk Edit" at bounding box center [894, 70] width 35 height 10
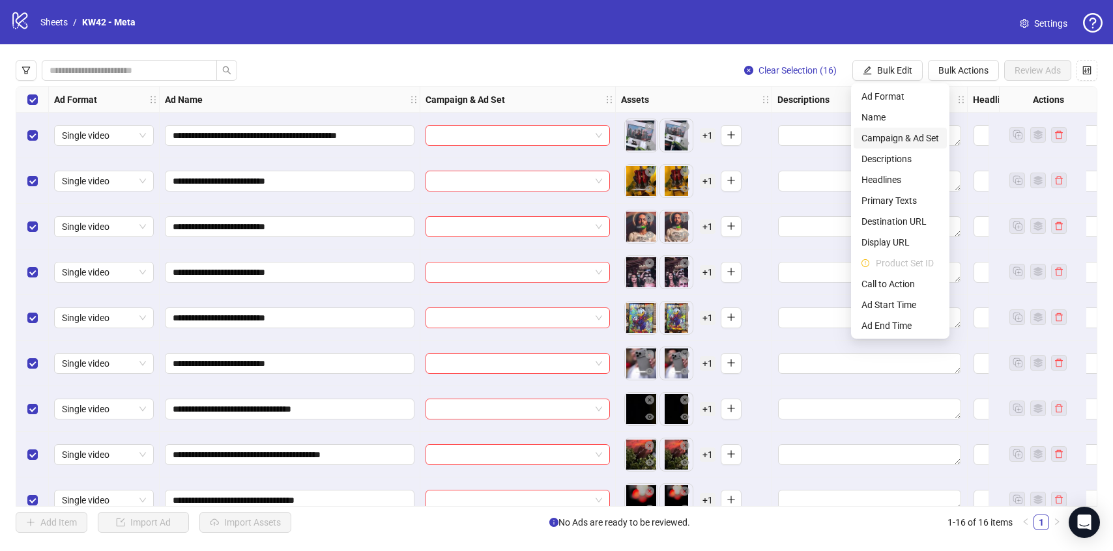
click at [912, 139] on span "Campaign & Ad Set" at bounding box center [900, 138] width 78 height 14
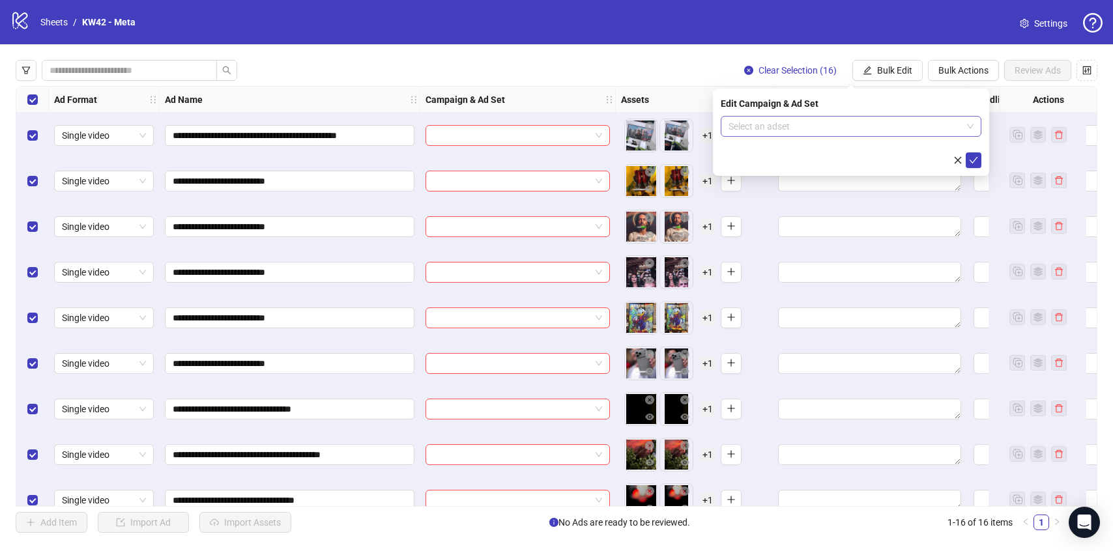
click at [803, 133] on input "search" at bounding box center [844, 127] width 233 height 20
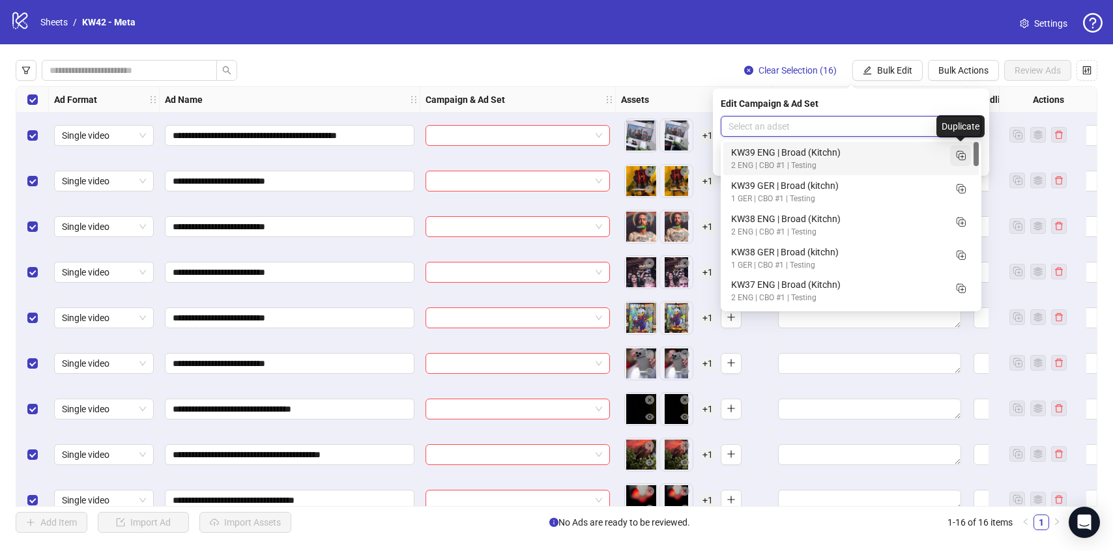
click at [956, 155] on icon "Duplicate" at bounding box center [960, 155] width 13 height 13
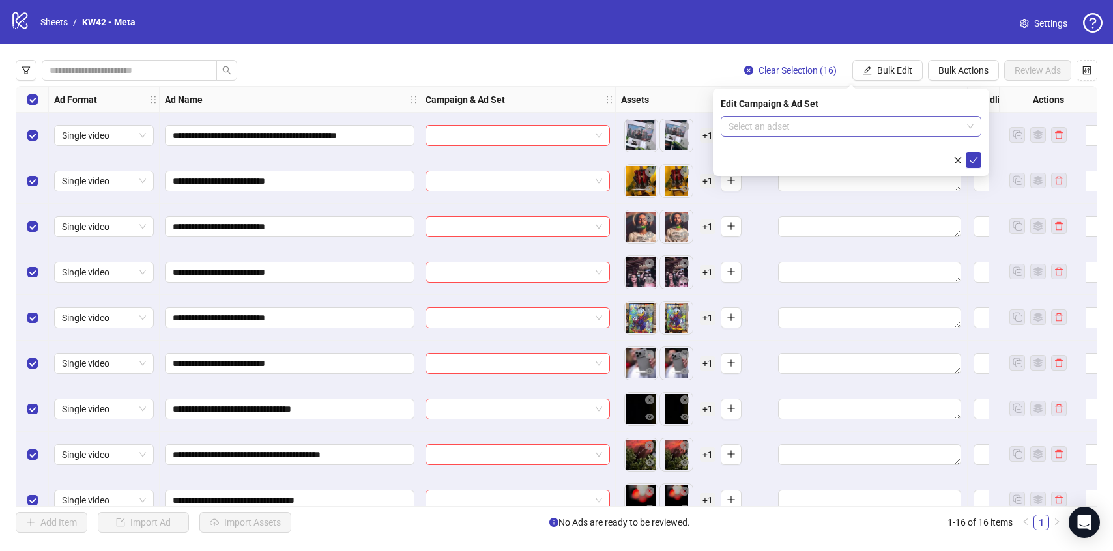
click at [968, 119] on span at bounding box center [850, 127] width 245 height 20
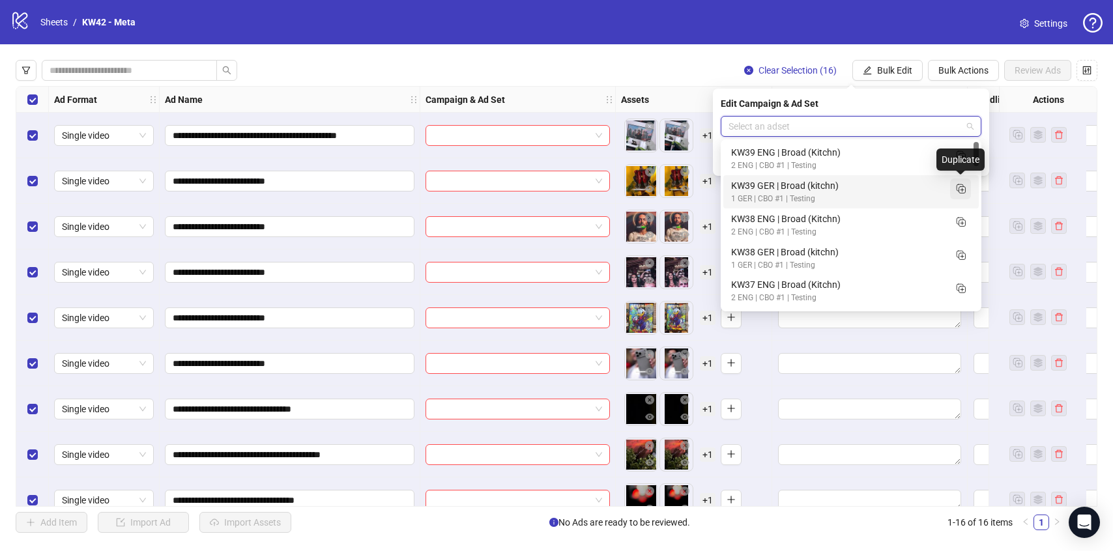
click at [964, 190] on icon "Duplicate" at bounding box center [960, 188] width 13 height 13
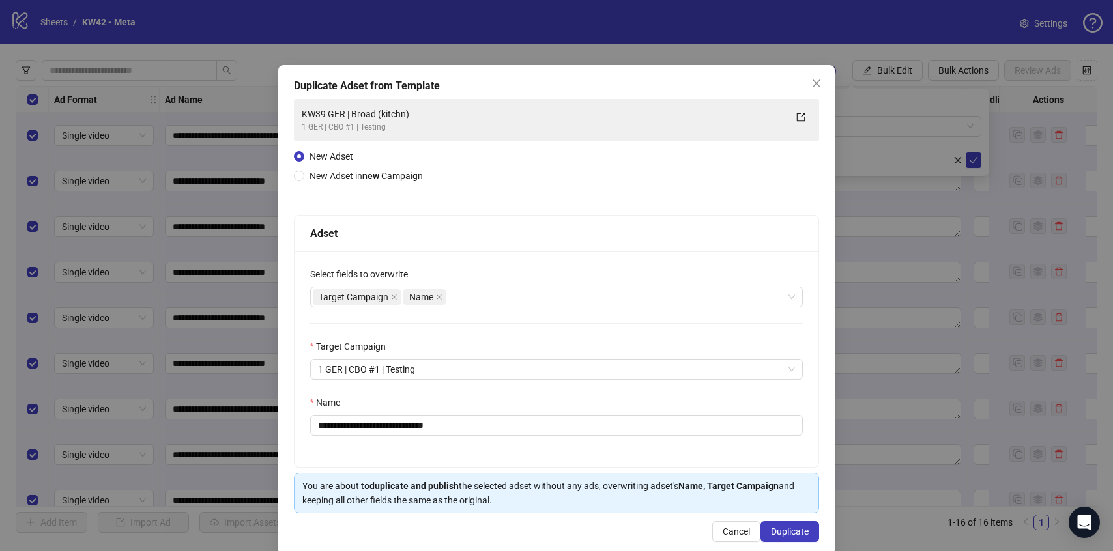
scroll to position [20, 0]
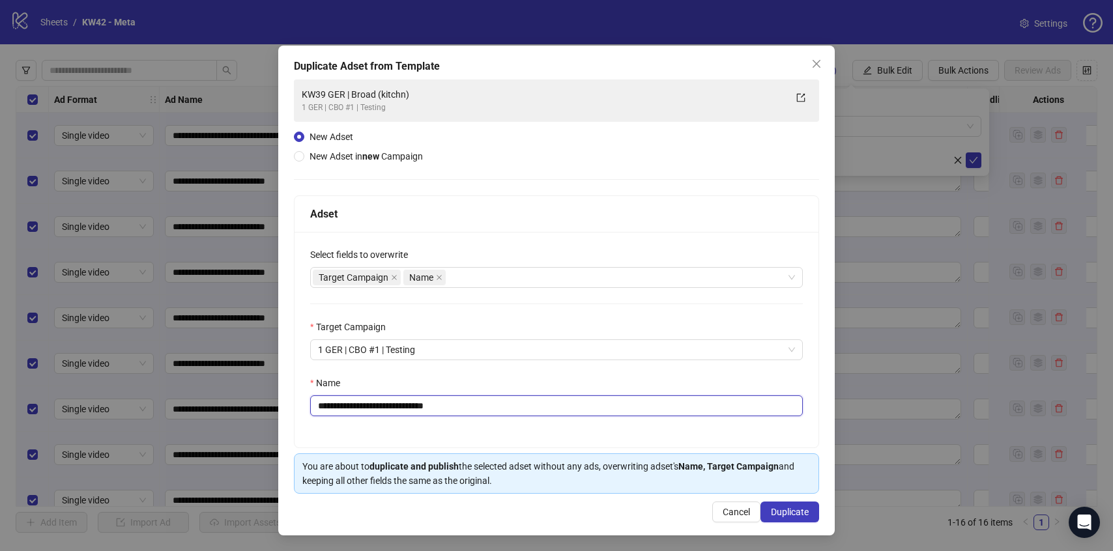
click at [340, 405] on input "**********" at bounding box center [556, 405] width 492 height 21
type input "**********"
click at [804, 515] on span "Duplicate" at bounding box center [790, 512] width 38 height 10
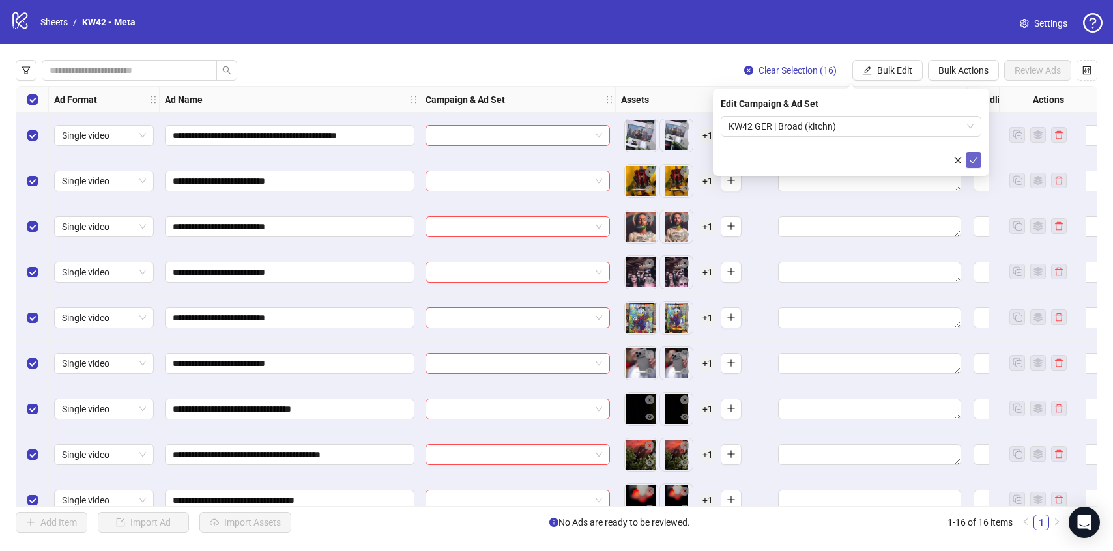
click at [972, 162] on icon "check" at bounding box center [973, 160] width 8 height 7
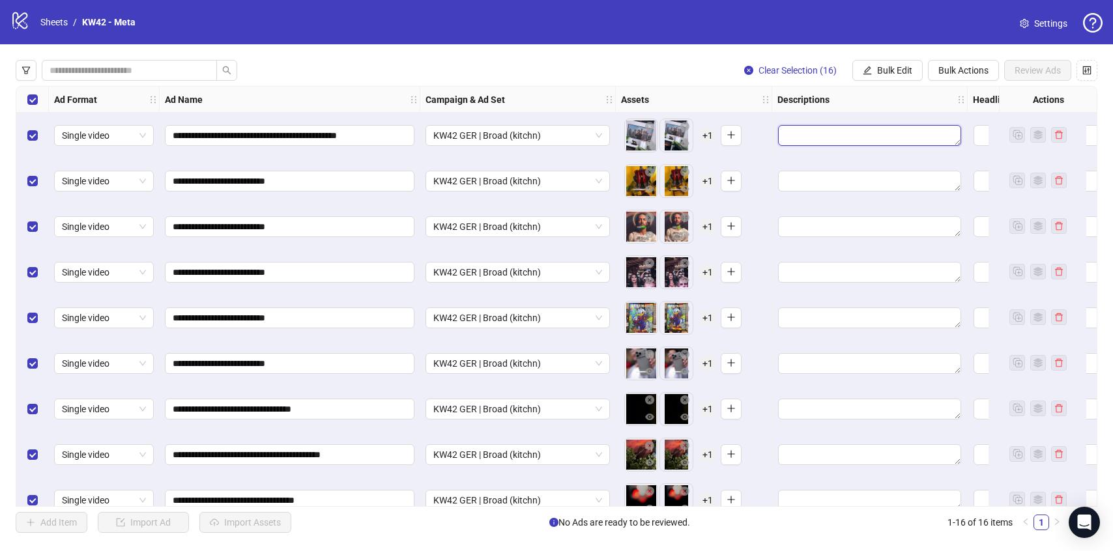
click at [823, 135] on textarea "Edit values" at bounding box center [869, 135] width 183 height 21
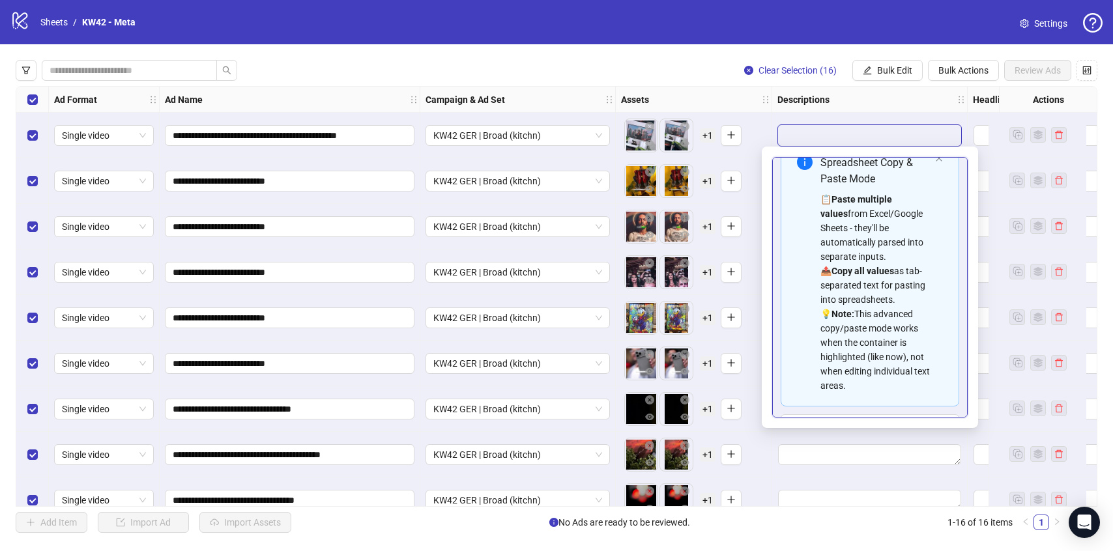
scroll to position [0, 0]
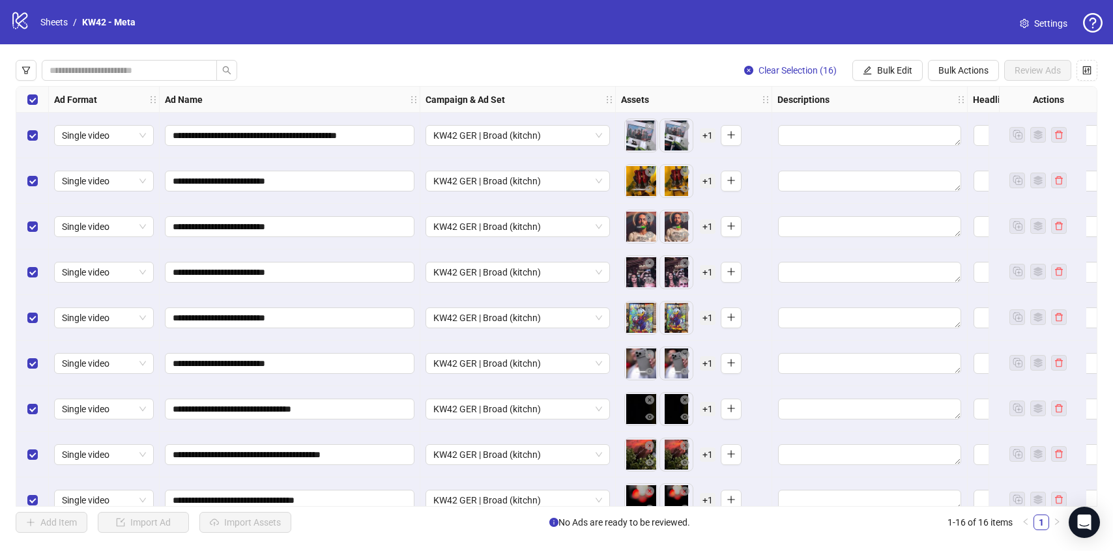
click at [611, 55] on div "**********" at bounding box center [556, 296] width 1113 height 504
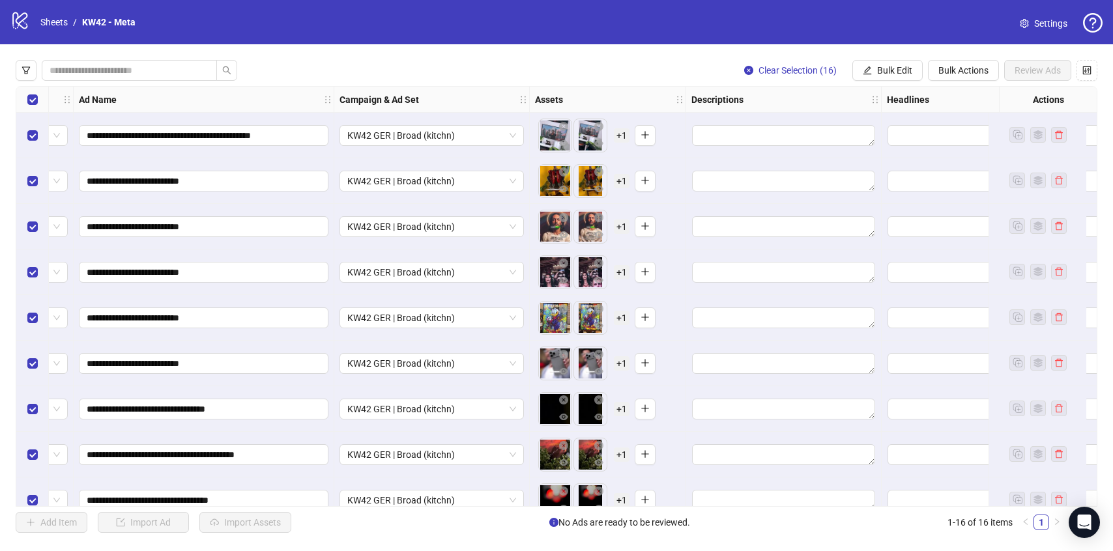
scroll to position [0, 81]
